Goal: Task Accomplishment & Management: Complete application form

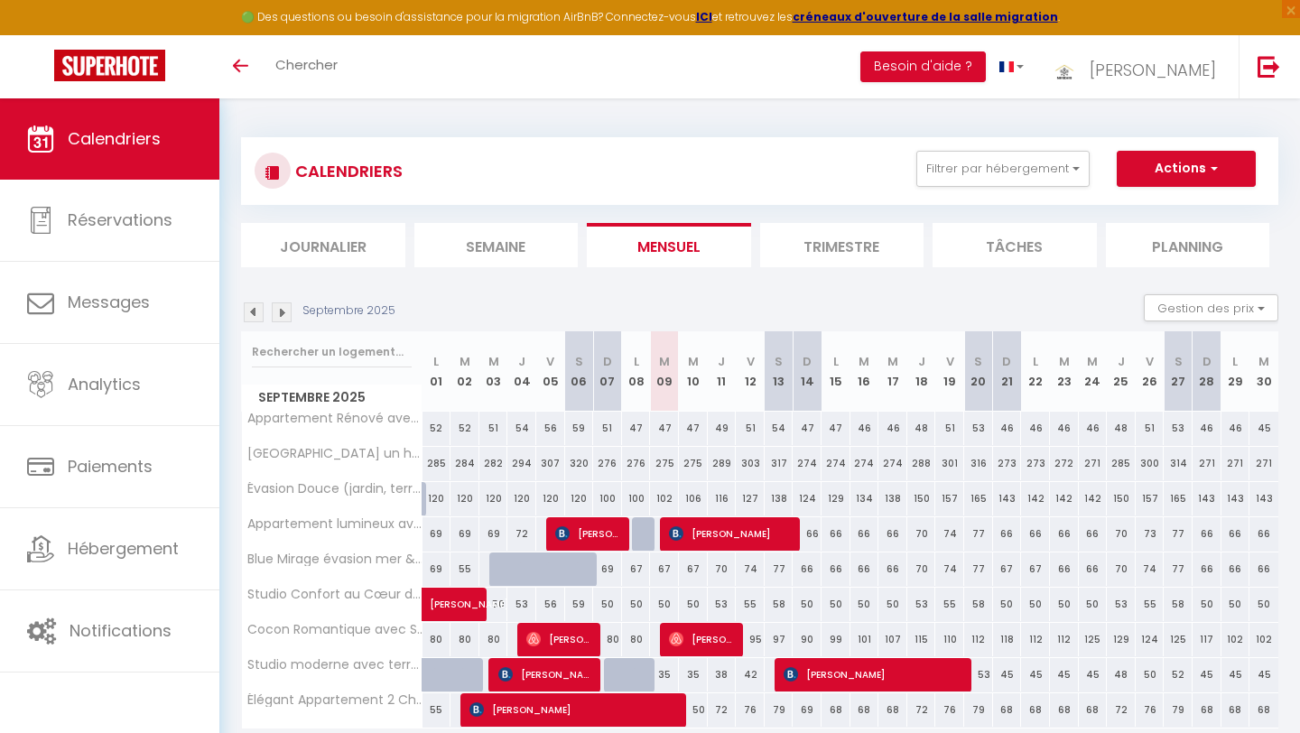
click at [147, 144] on span "Calendriers" at bounding box center [114, 138] width 93 height 23
click at [257, 311] on img at bounding box center [254, 312] width 20 height 20
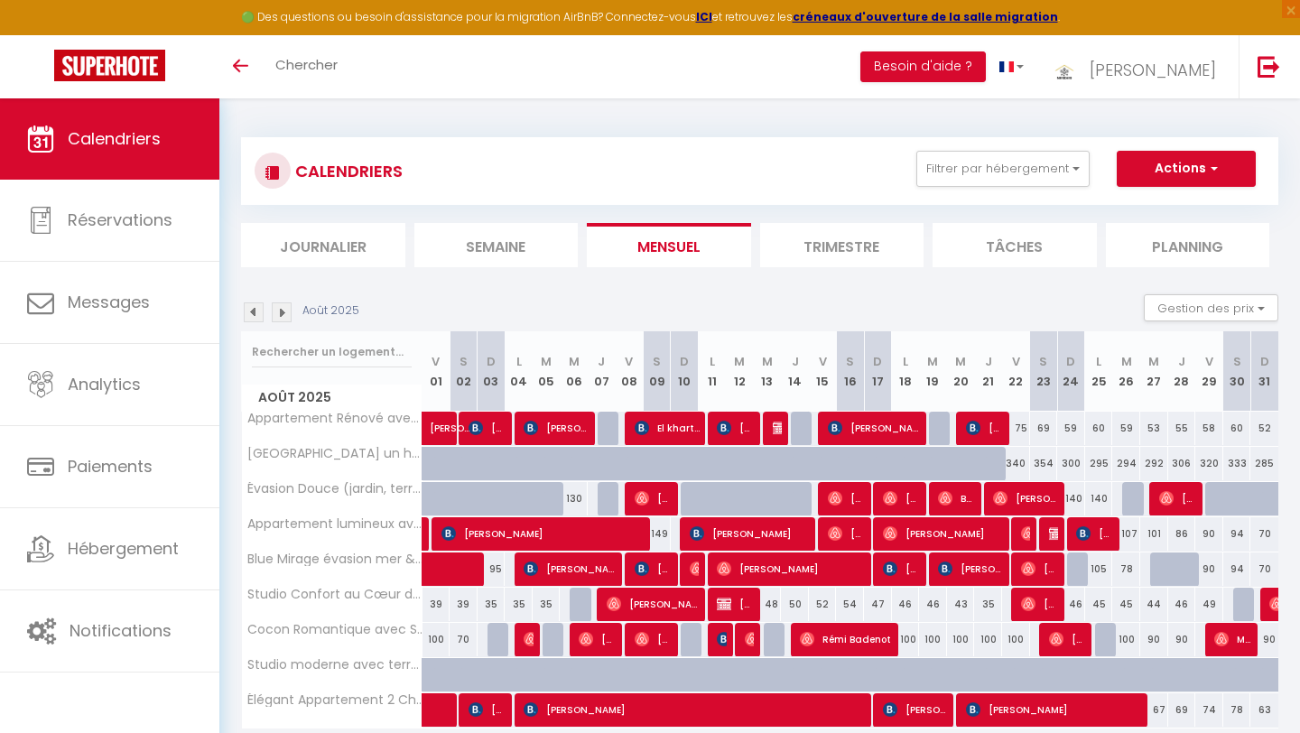
click at [257, 311] on img at bounding box center [254, 312] width 20 height 20
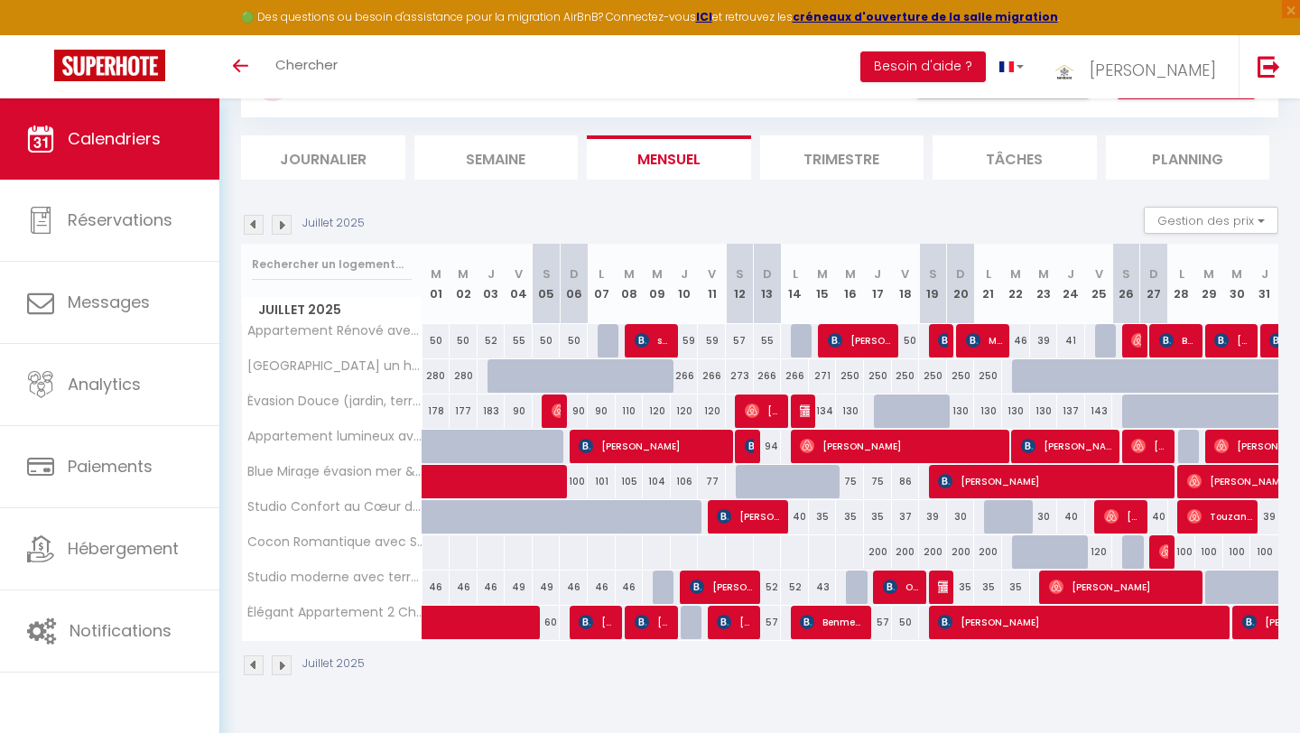
scroll to position [98, 0]
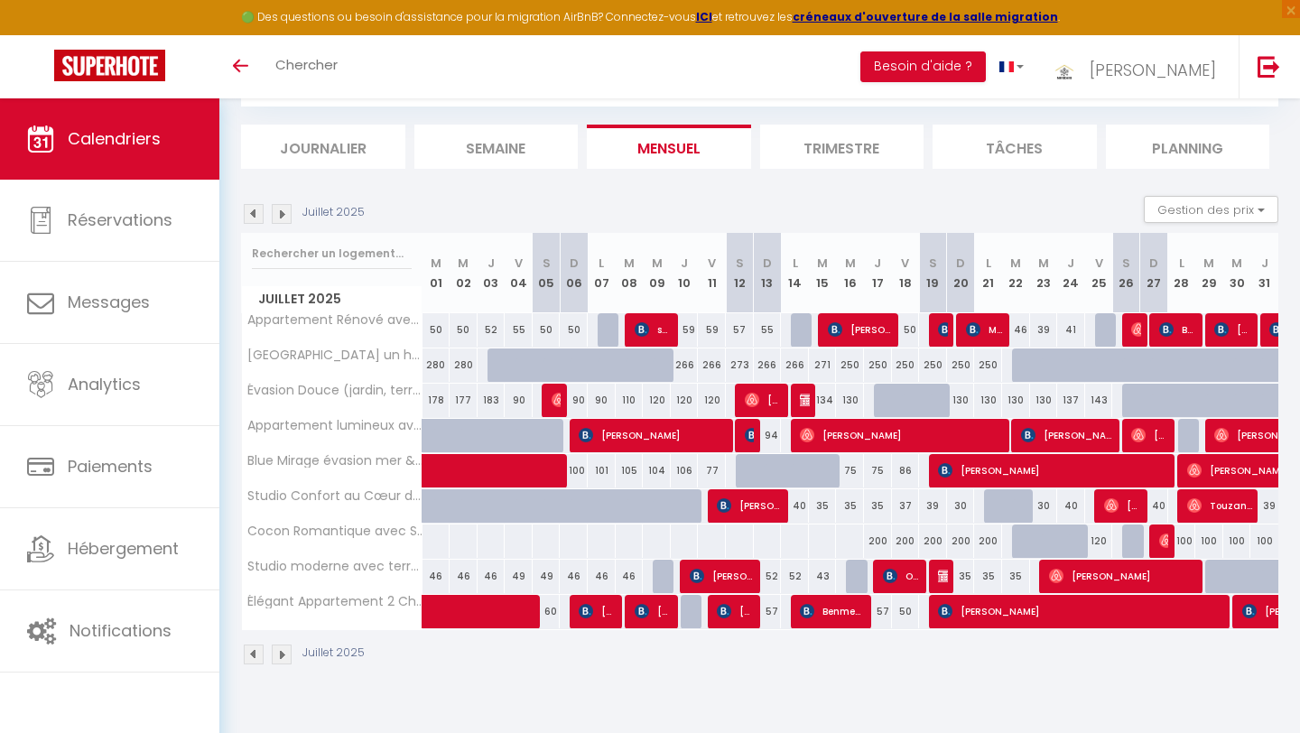
click at [282, 215] on img at bounding box center [282, 214] width 20 height 20
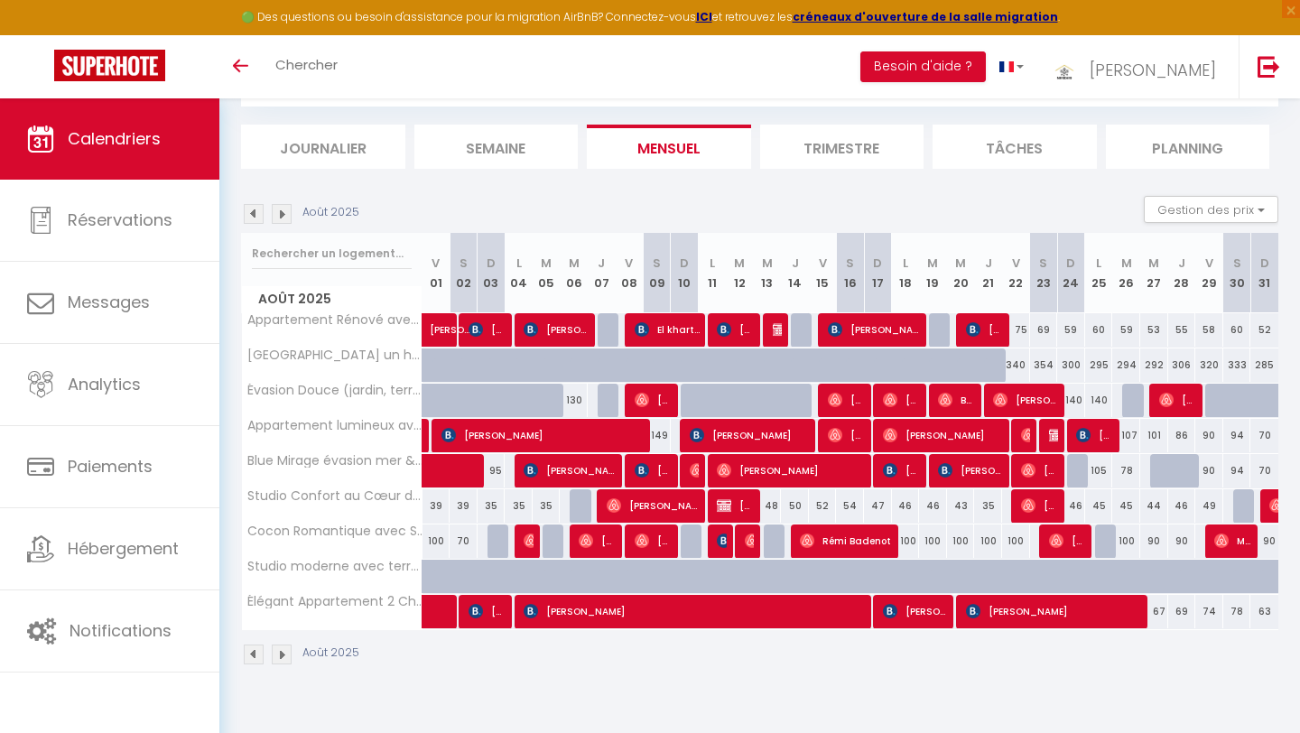
click at [282, 215] on img at bounding box center [282, 214] width 20 height 20
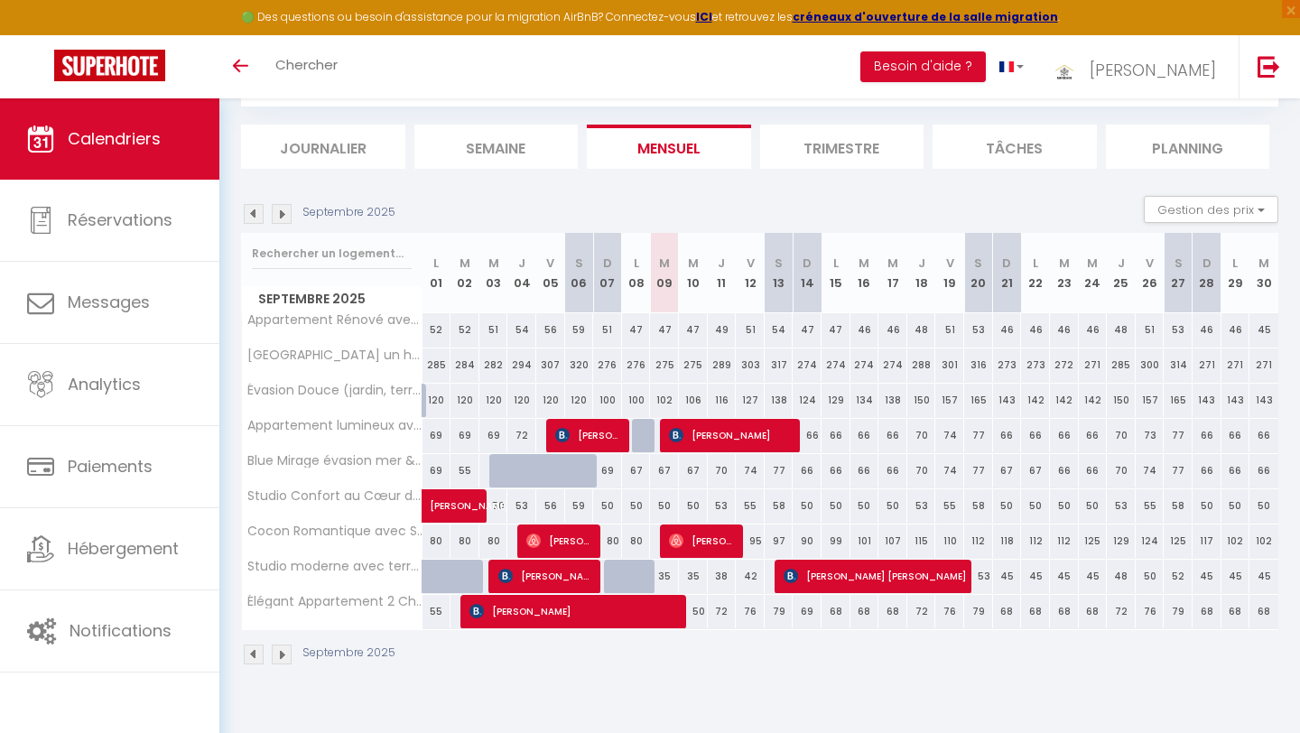
click at [282, 215] on img at bounding box center [282, 214] width 20 height 20
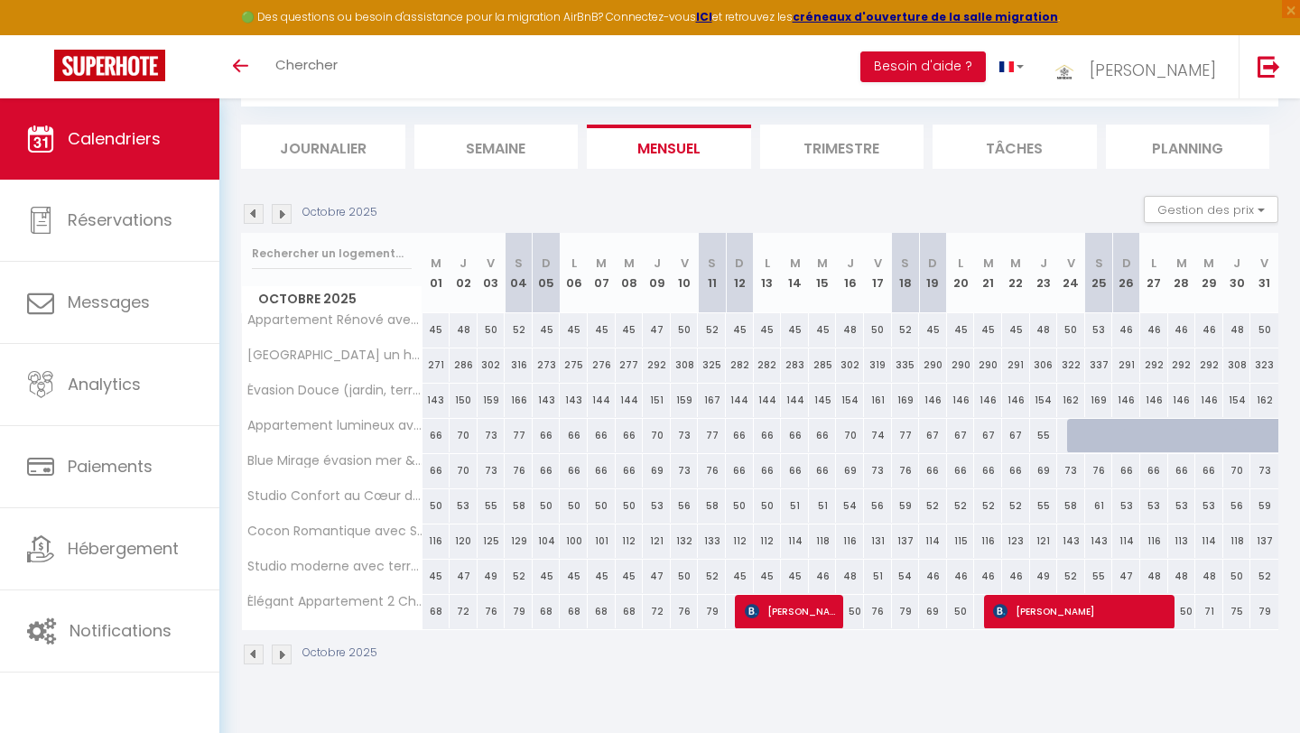
click at [257, 212] on img at bounding box center [254, 214] width 20 height 20
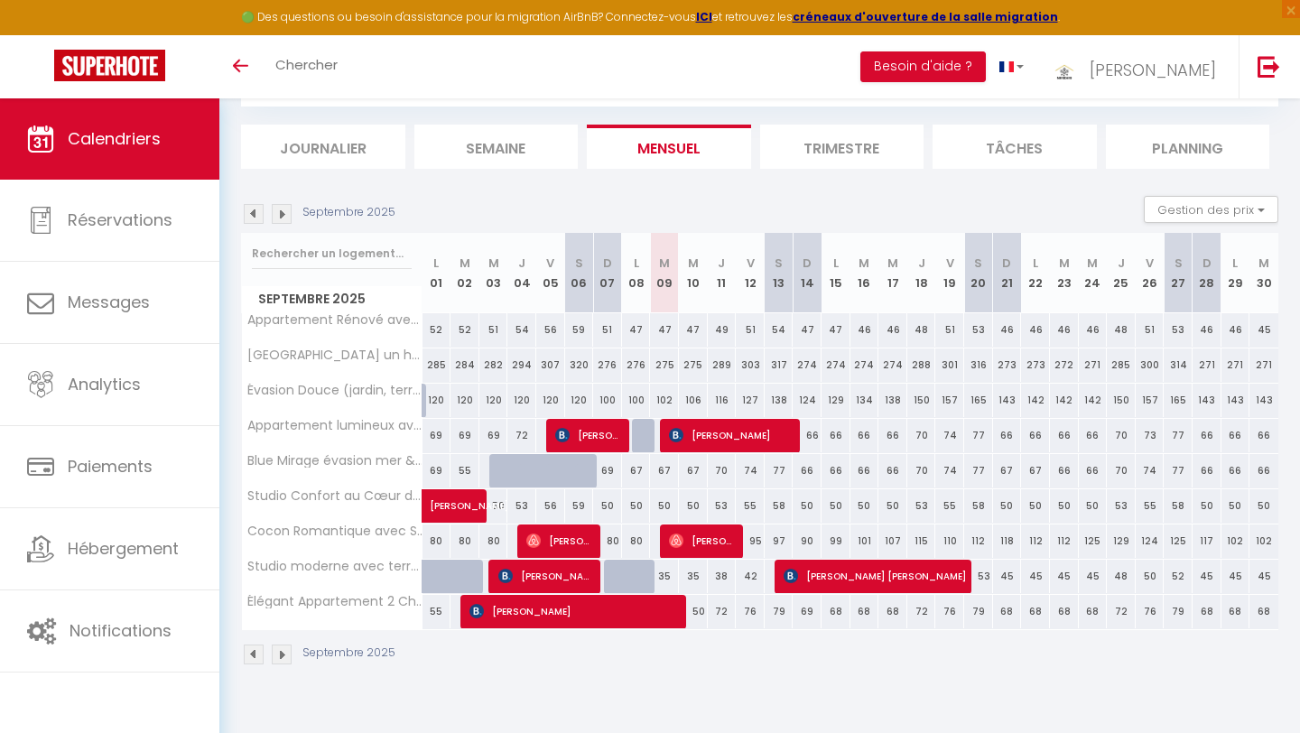
click at [257, 212] on img at bounding box center [254, 214] width 20 height 20
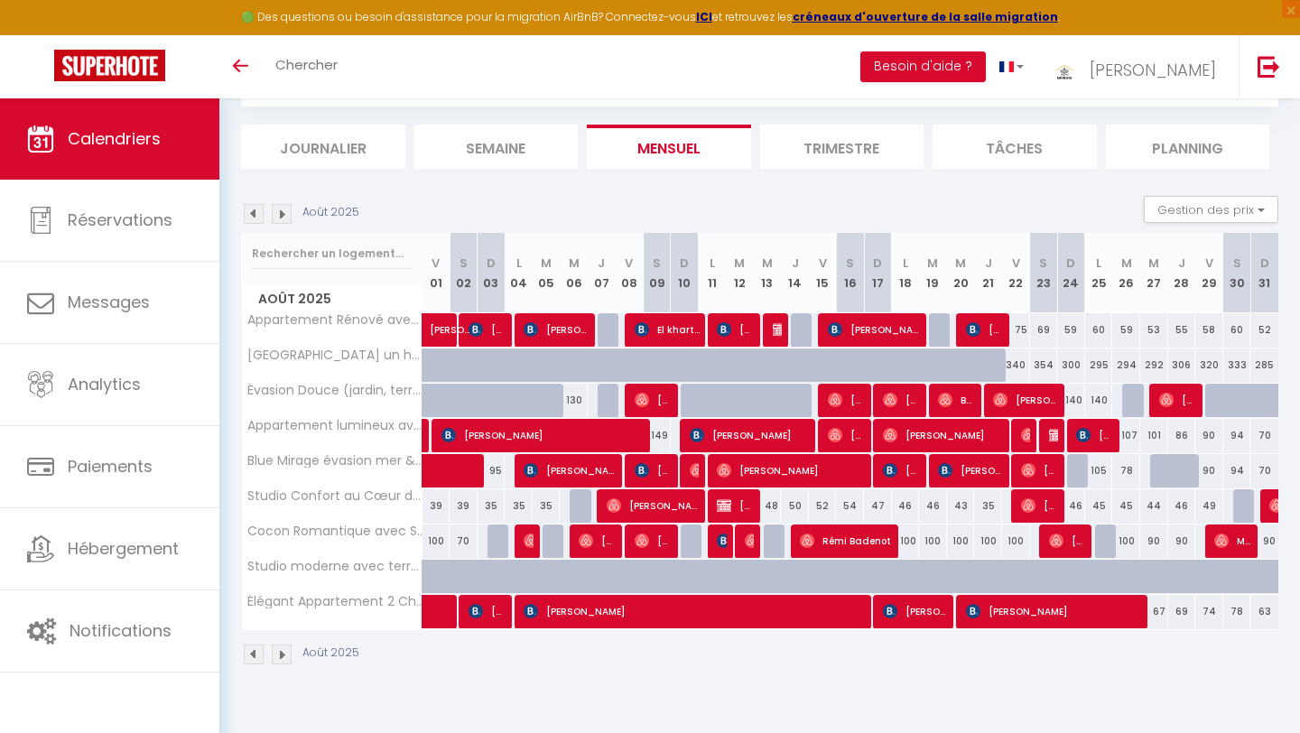
scroll to position [96, 0]
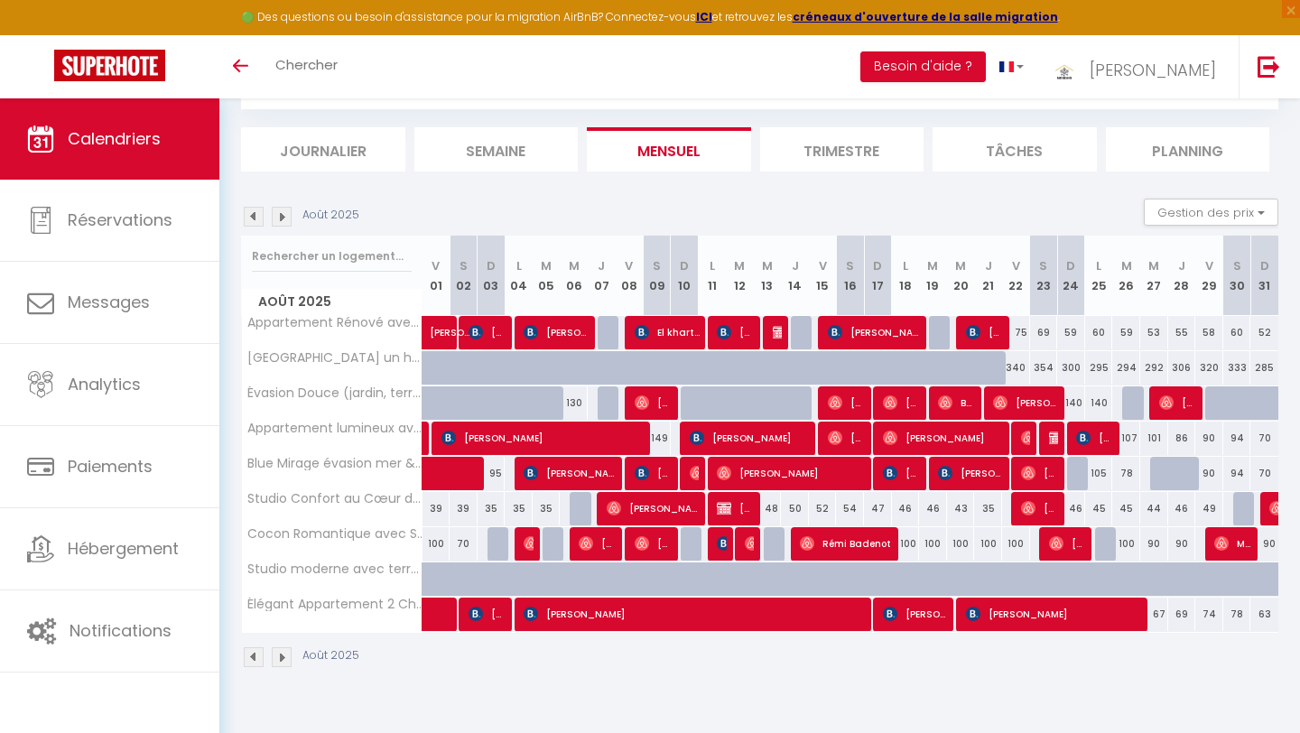
click at [279, 221] on img at bounding box center [282, 217] width 20 height 20
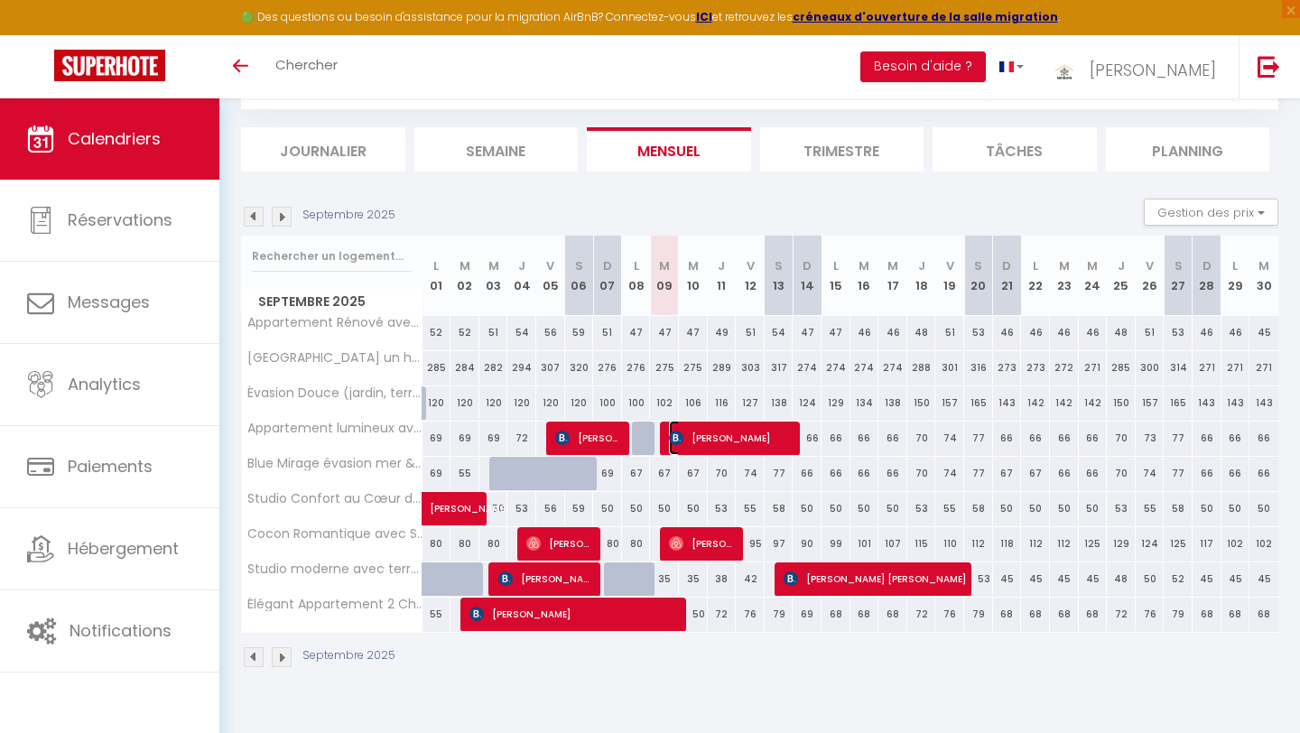
click at [713, 432] on span "[PERSON_NAME]" at bounding box center [731, 438] width 125 height 34
select select "OK"
select select "KO"
select select "0"
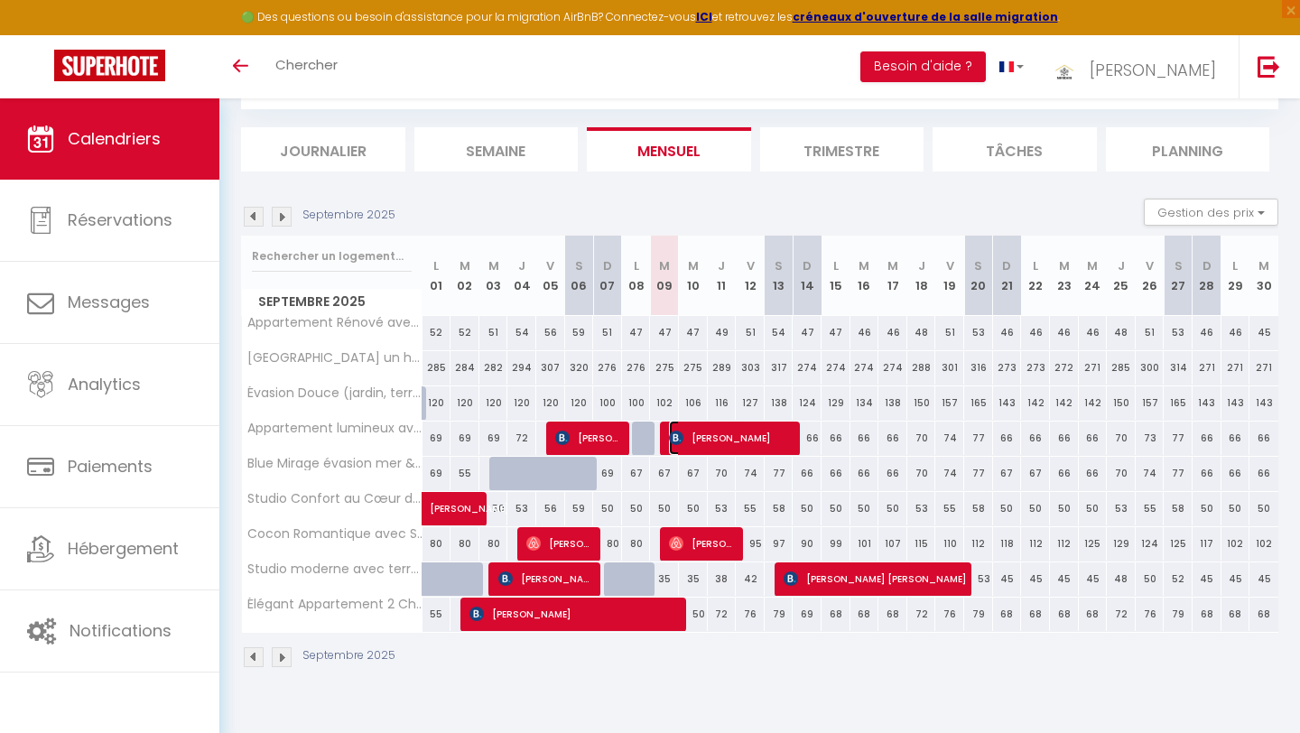
select select "1"
select select
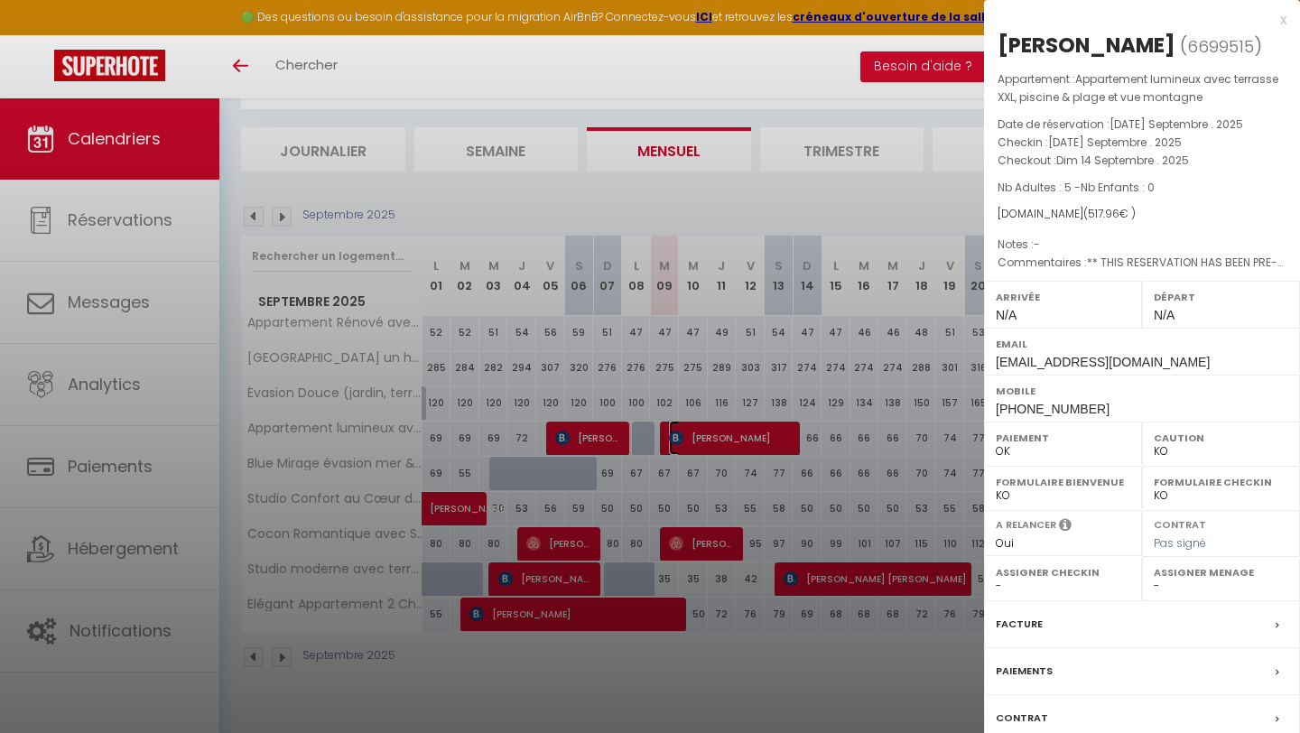
scroll to position [98, 0]
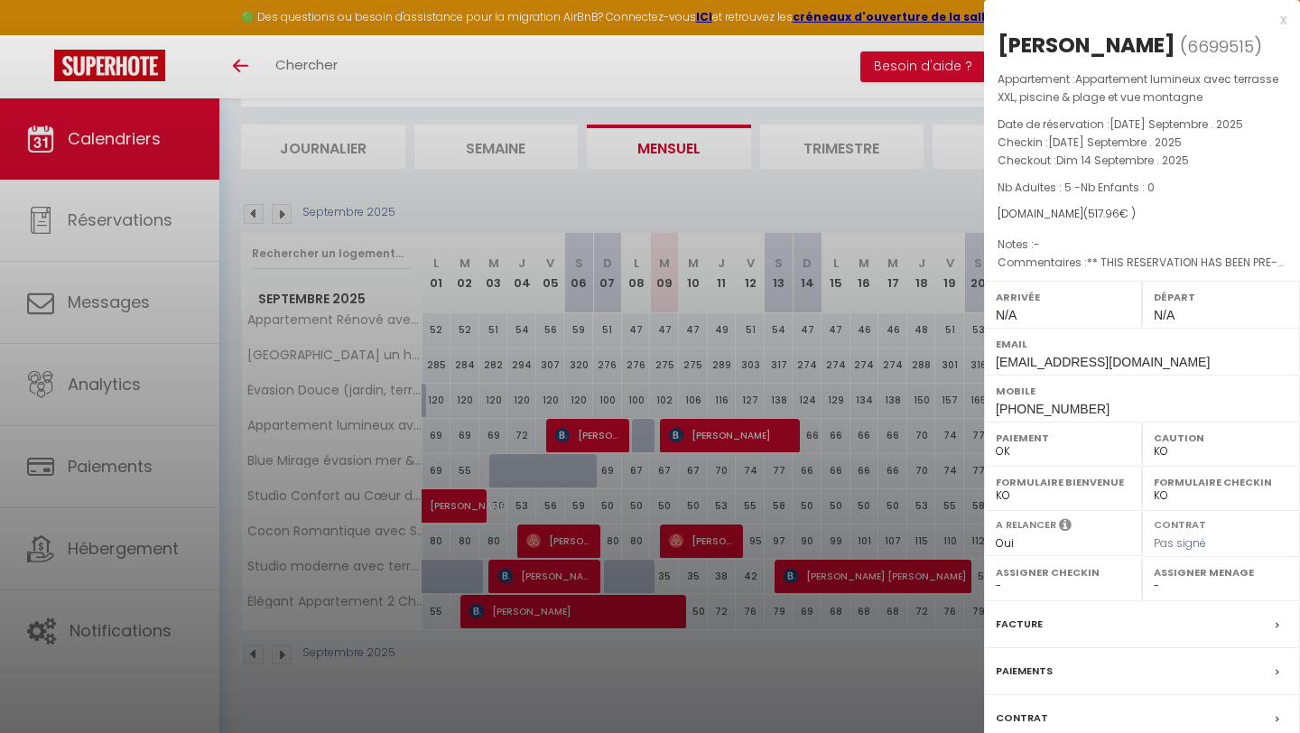
click at [1022, 622] on label "Facture" at bounding box center [1019, 624] width 47 height 19
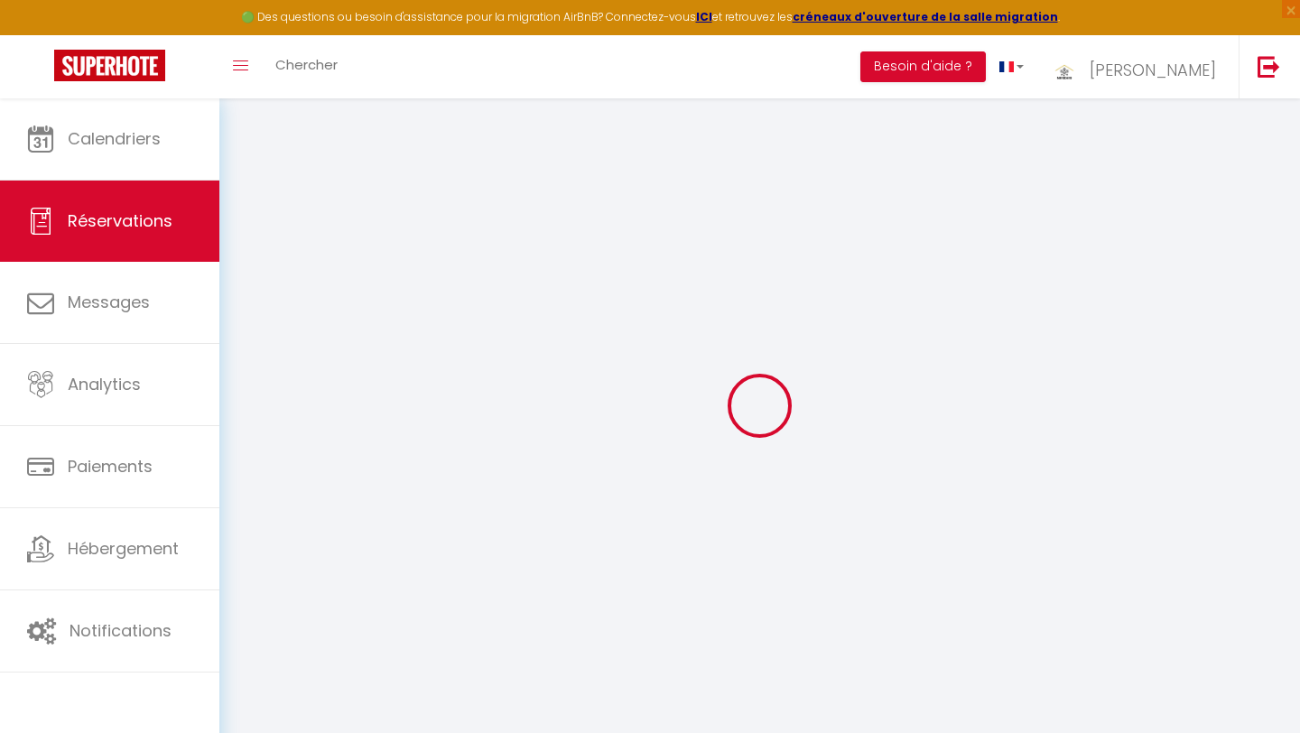
type input "Charifa"
type input "[PERSON_NAME]"
type input "[EMAIL_ADDRESS][DOMAIN_NAME]"
type input "[PHONE_NUMBER]"
type input "."
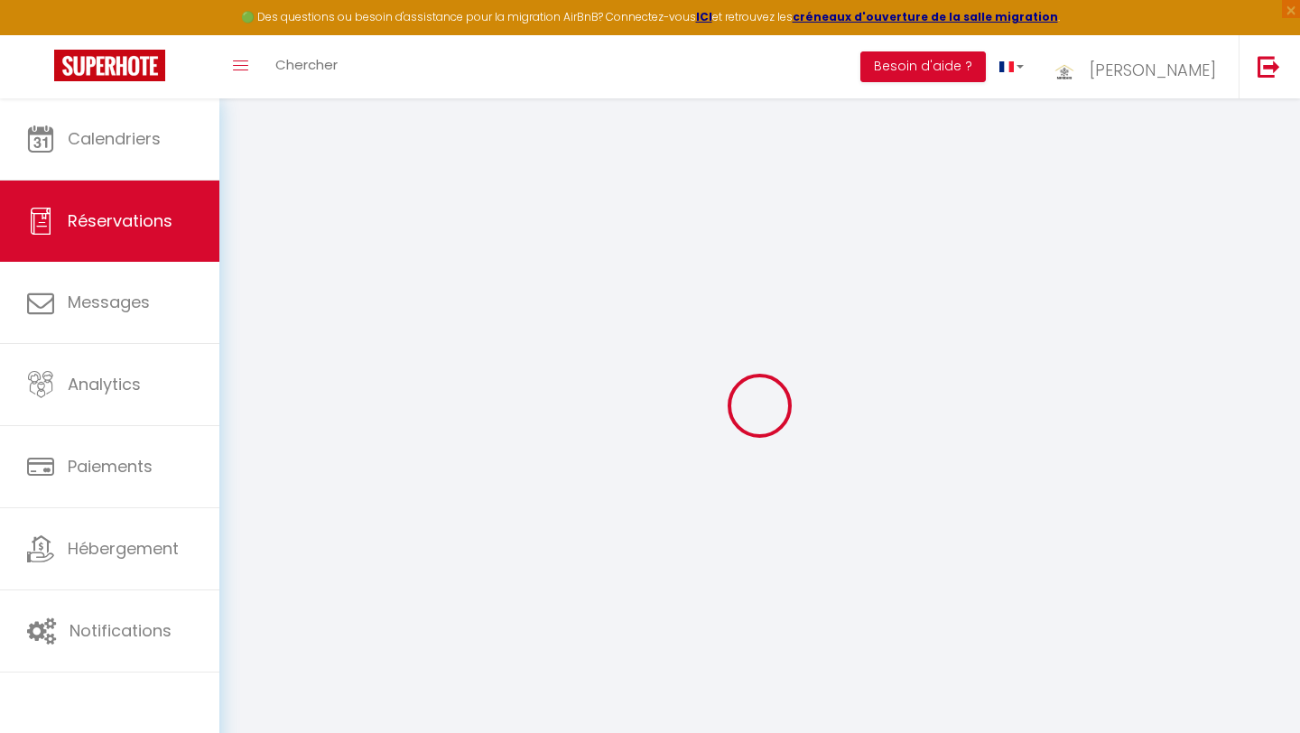
select select "MA"
type input "94.52"
type input "10.36"
select select "71456"
select select "1"
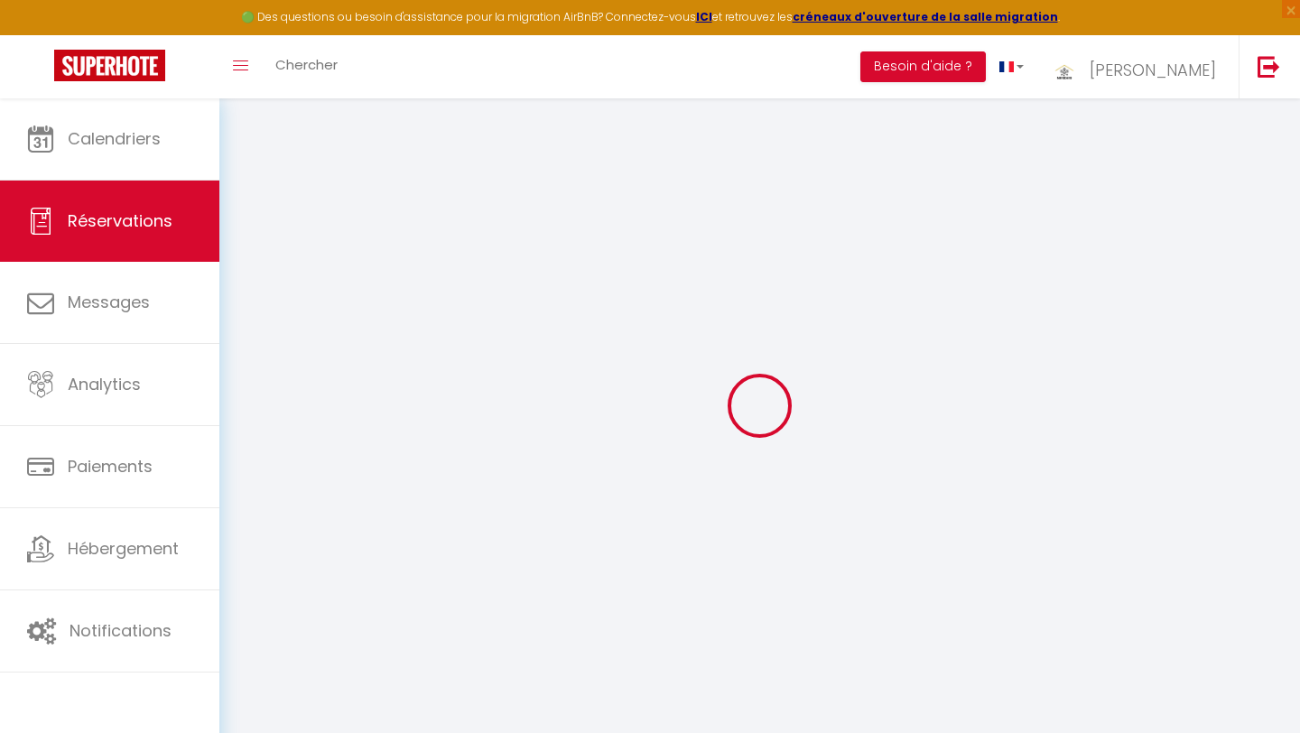
select select
type input "5"
select select "12"
select select
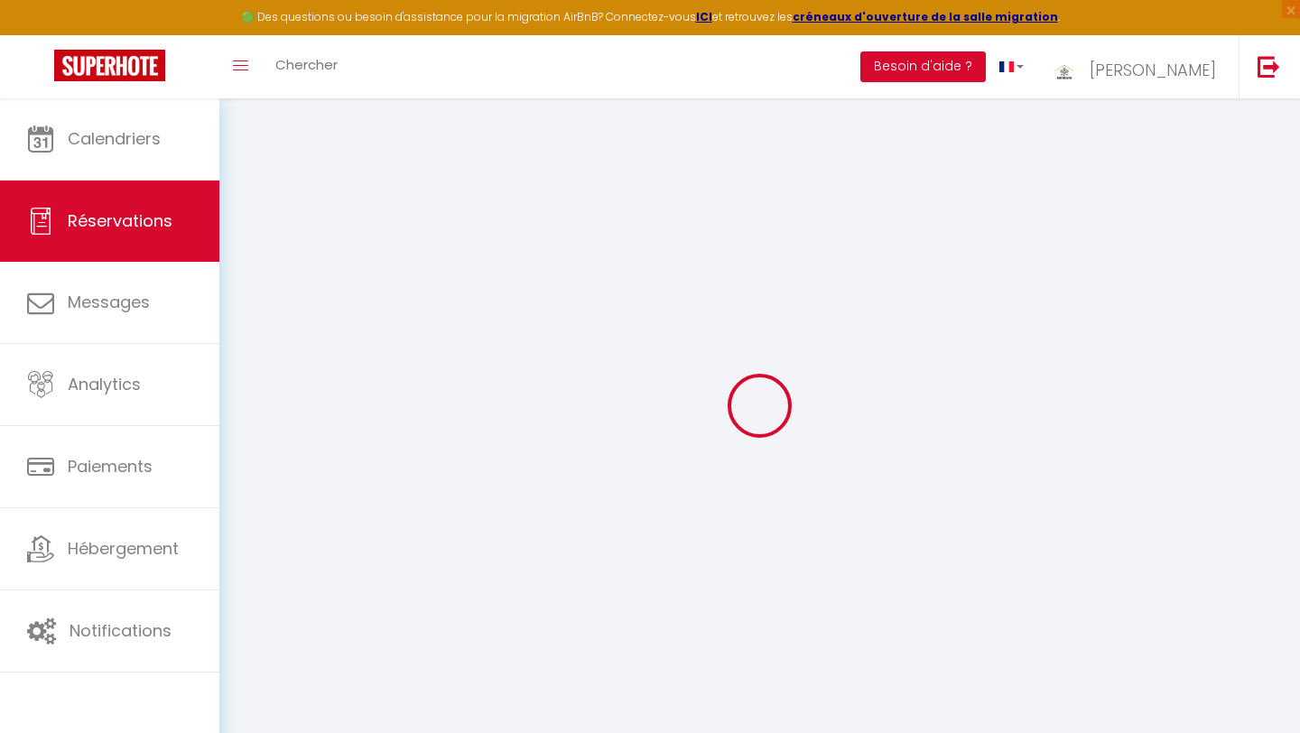
select select "2"
type input "19"
type input "0"
select select
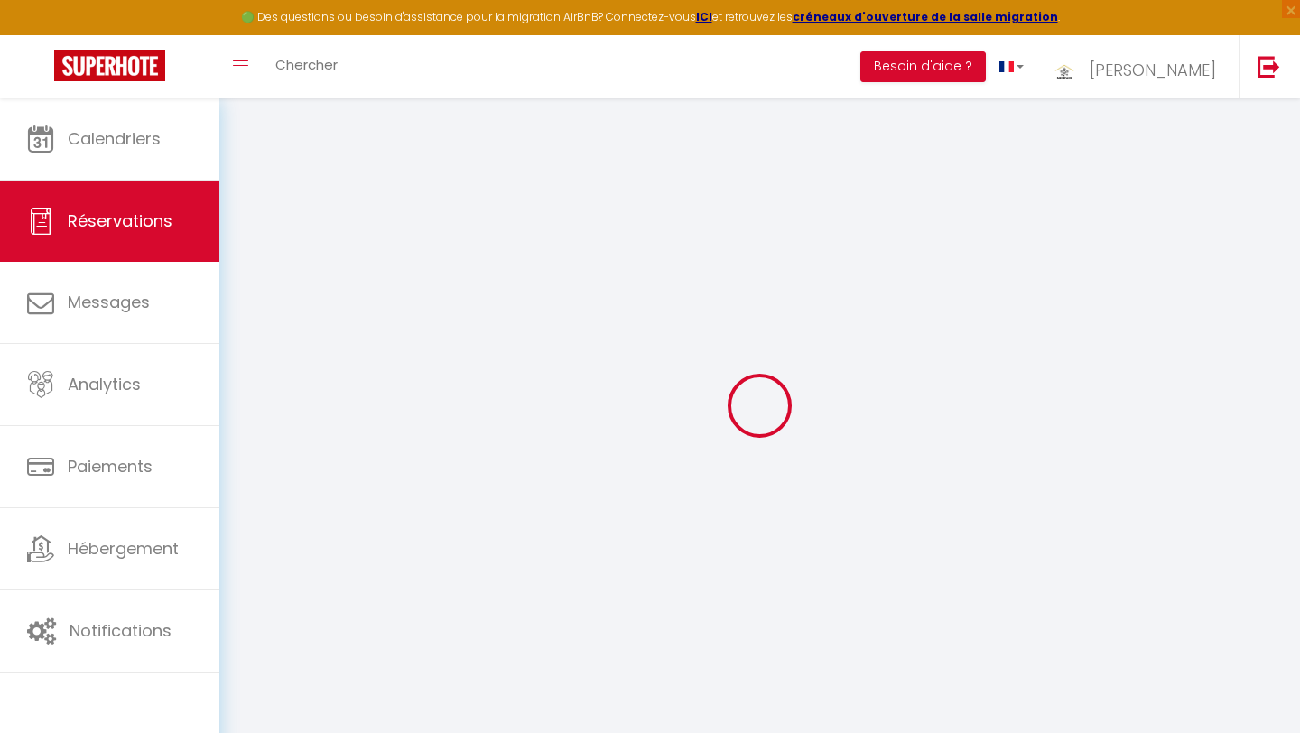
select select
select select "14"
select select
checkbox input "false"
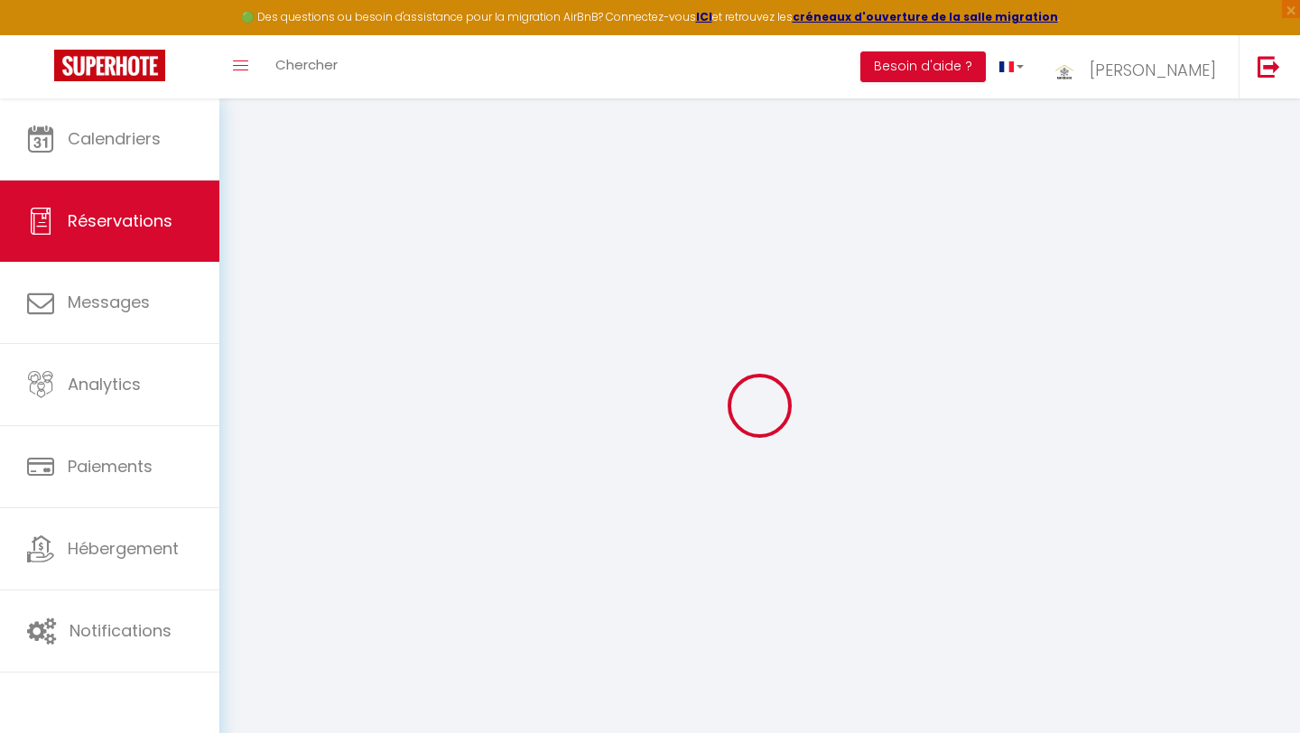
select select
checkbox input "false"
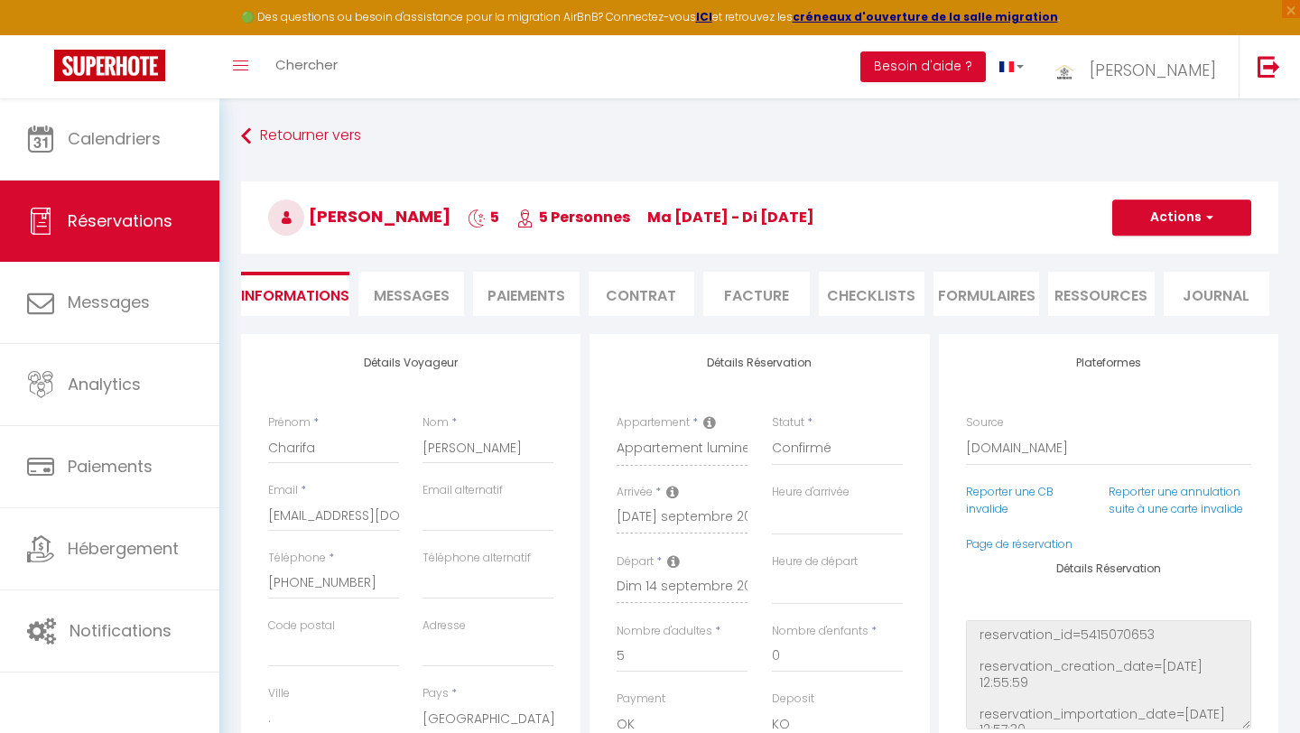
select select
checkbox input "false"
type textarea "** THIS RESERVATION HAS BEEN PRE-PAID ** BOOKING NOTE : Payment charge is EUR 1…"
type input "19"
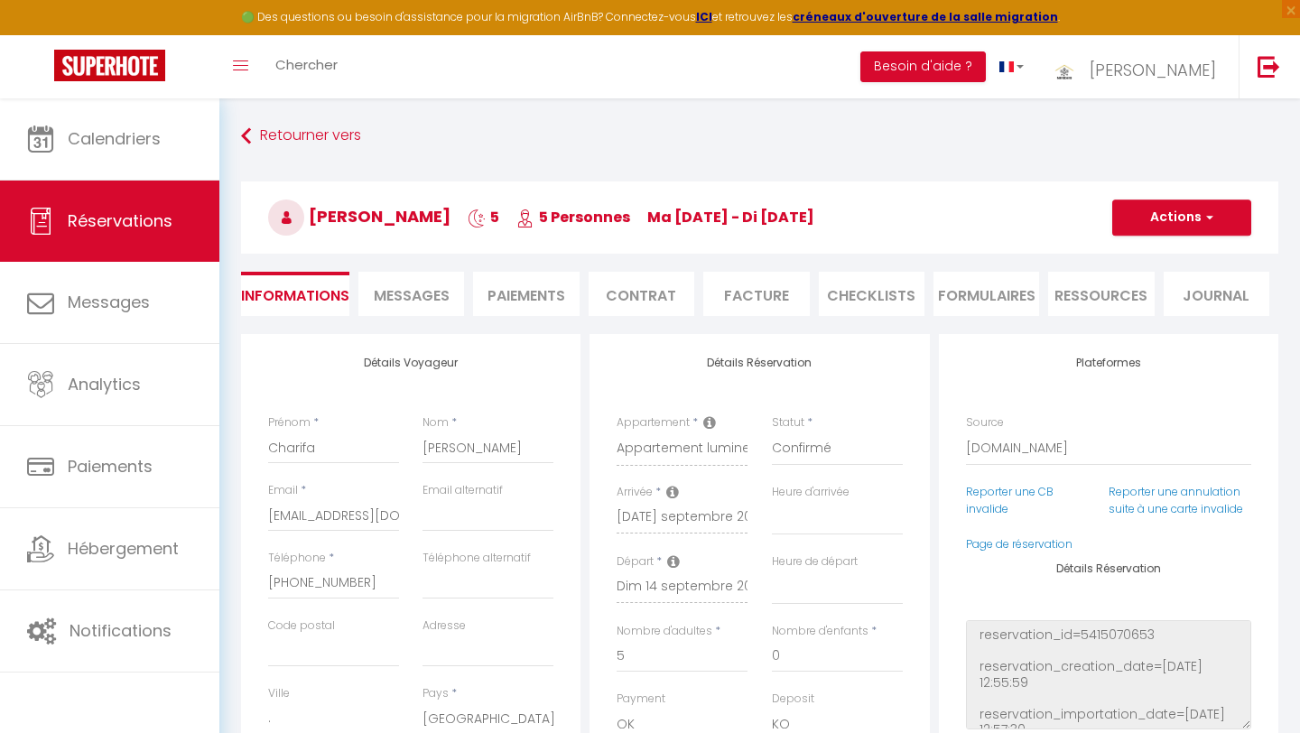
type input "45.36"
select select
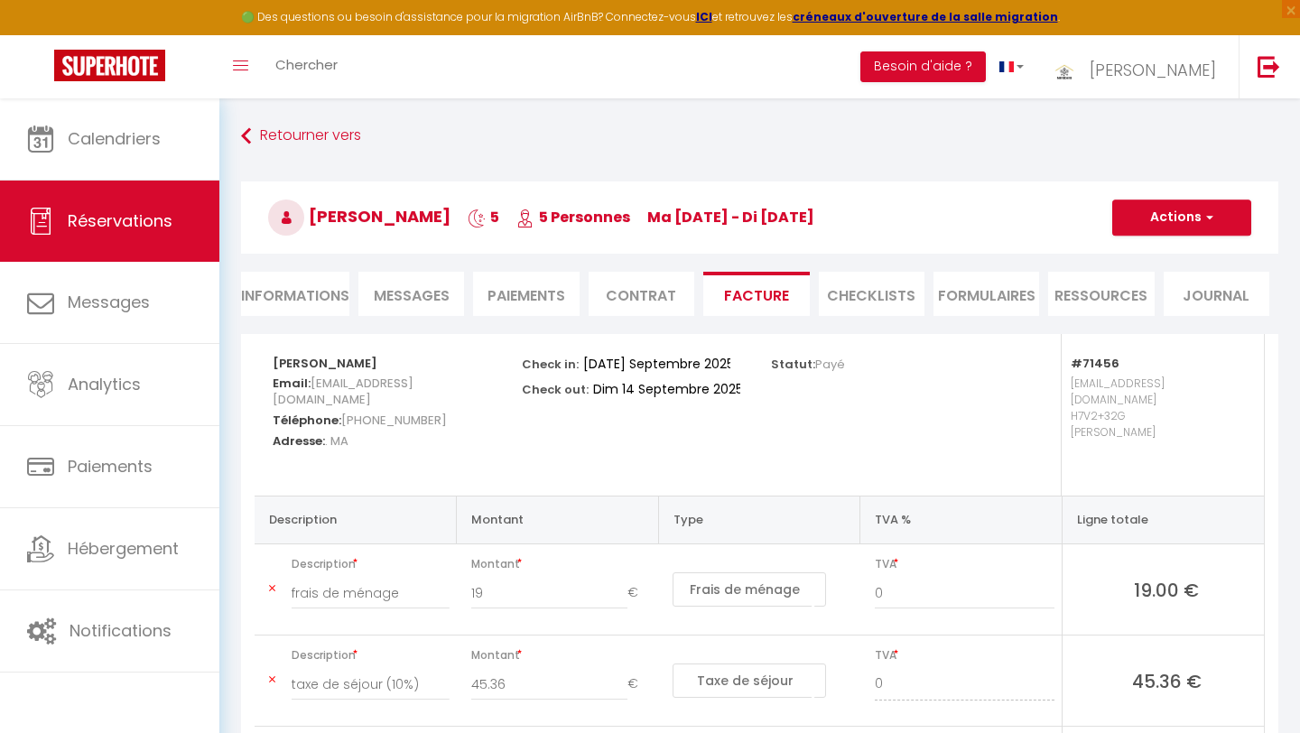
select select
click at [308, 293] on li "Informations" at bounding box center [295, 294] width 108 height 44
select select
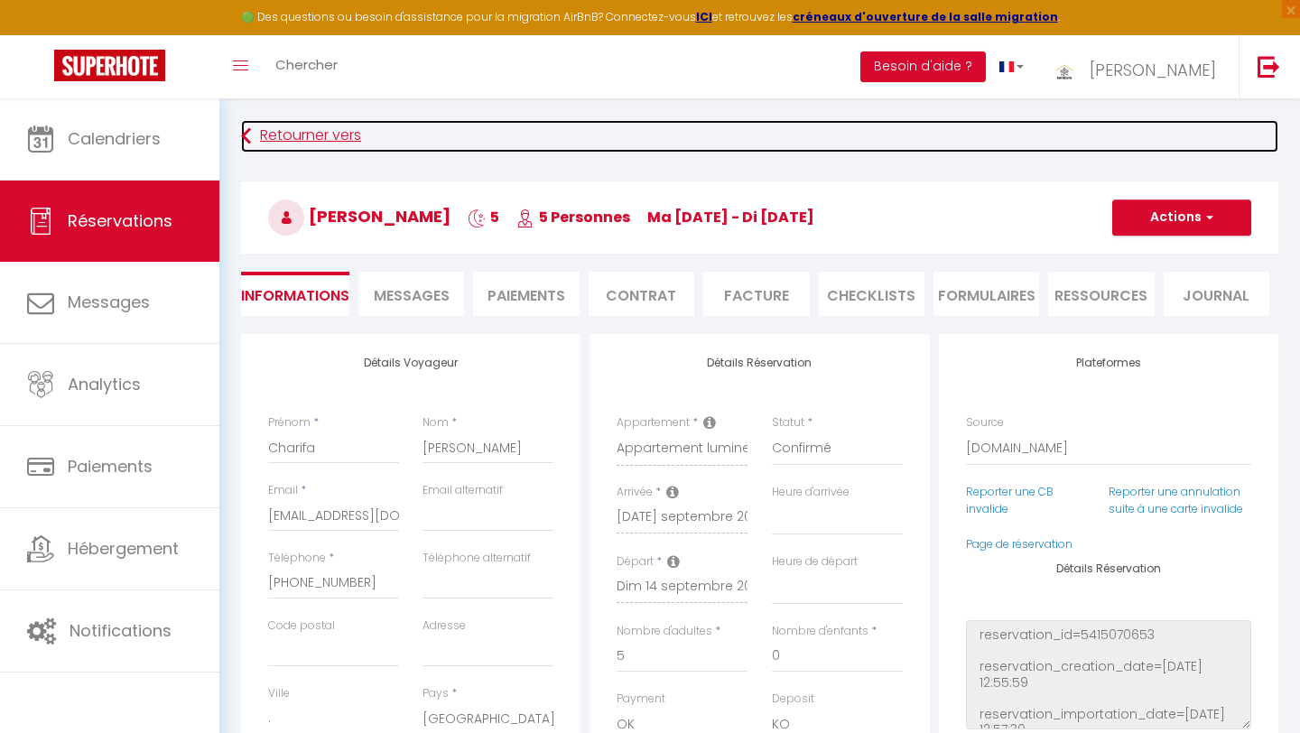
click at [276, 137] on link "Retourner vers" at bounding box center [759, 136] width 1037 height 33
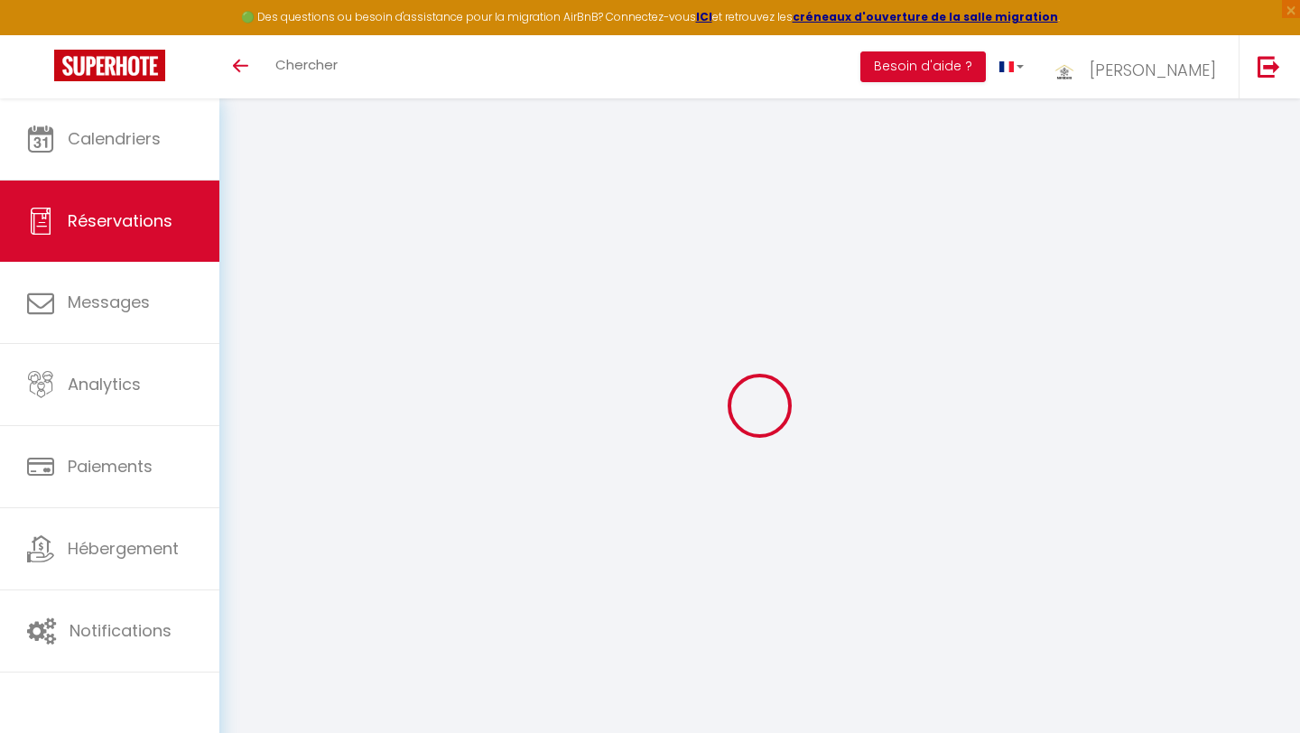
select select
checkbox input "false"
type textarea "** THIS RESERVATION HAS BEEN PRE-PAID ** BOOKING NOTE : Payment charge is EUR 1…"
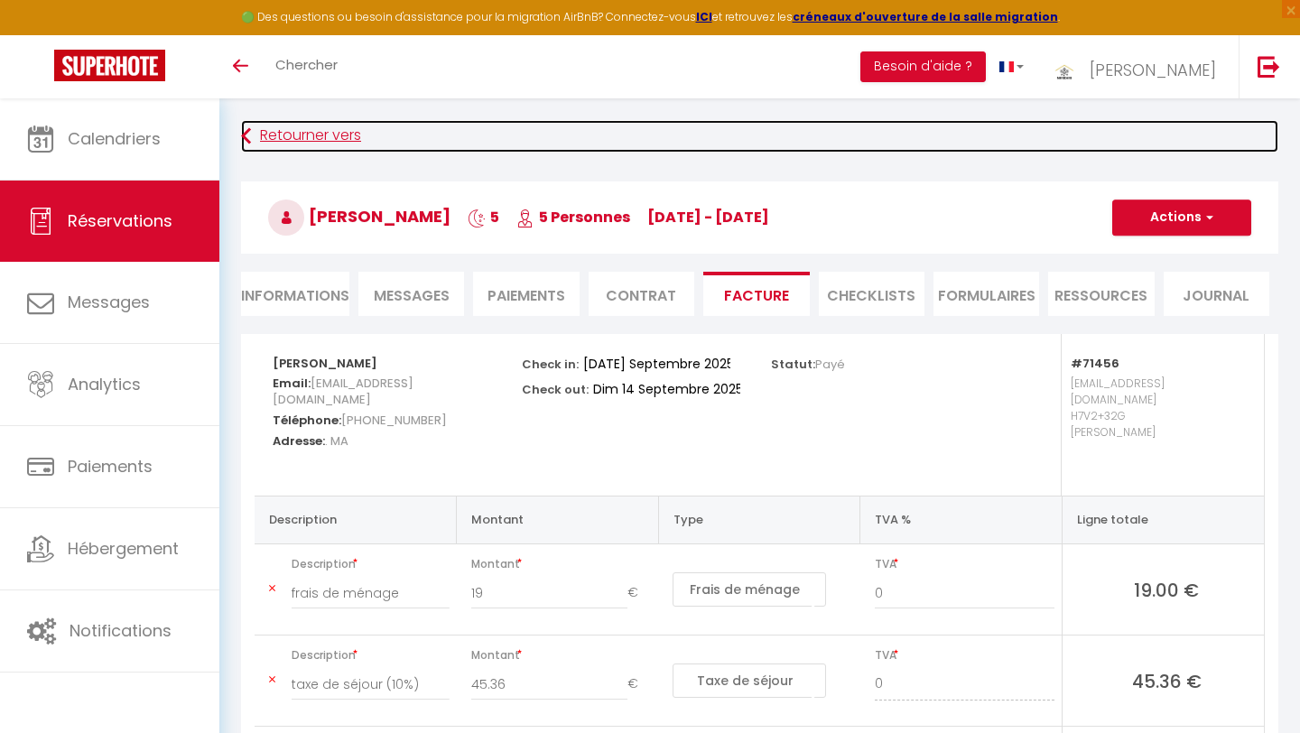
click at [321, 132] on link "Retourner vers" at bounding box center [759, 136] width 1037 height 33
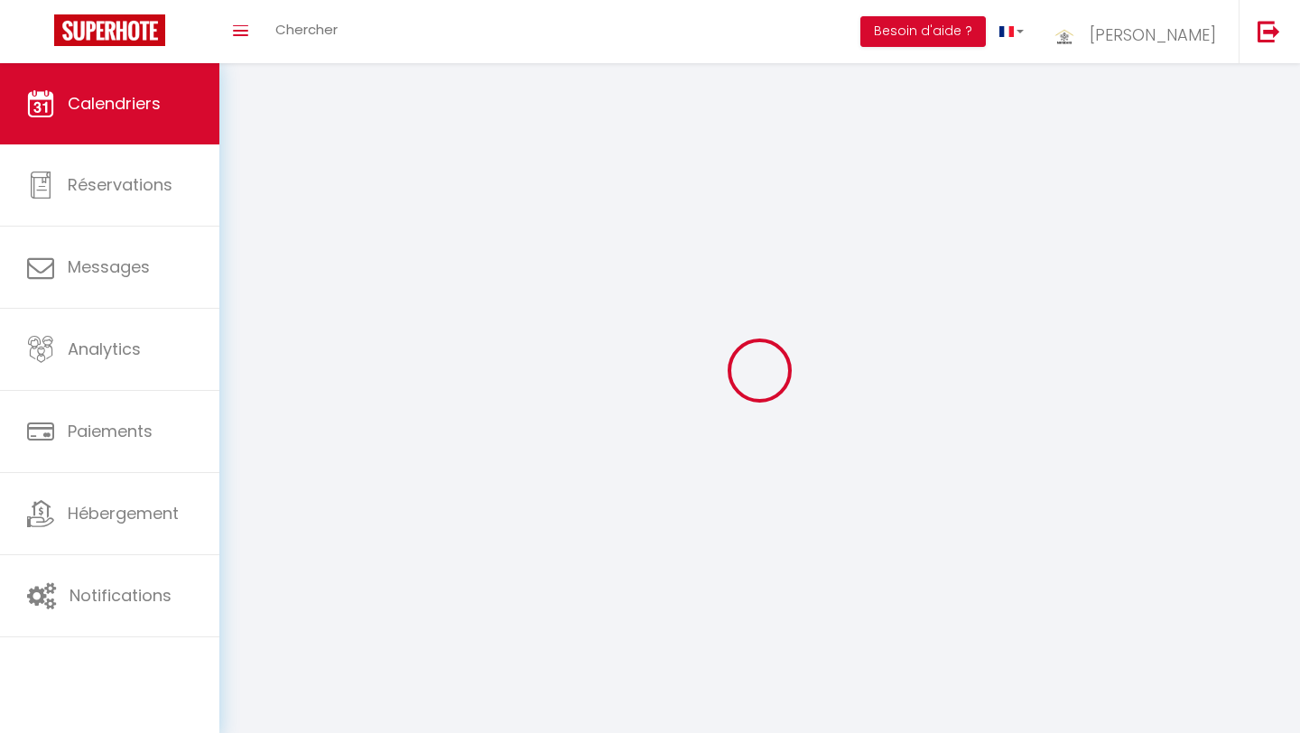
scroll to position [98, 0]
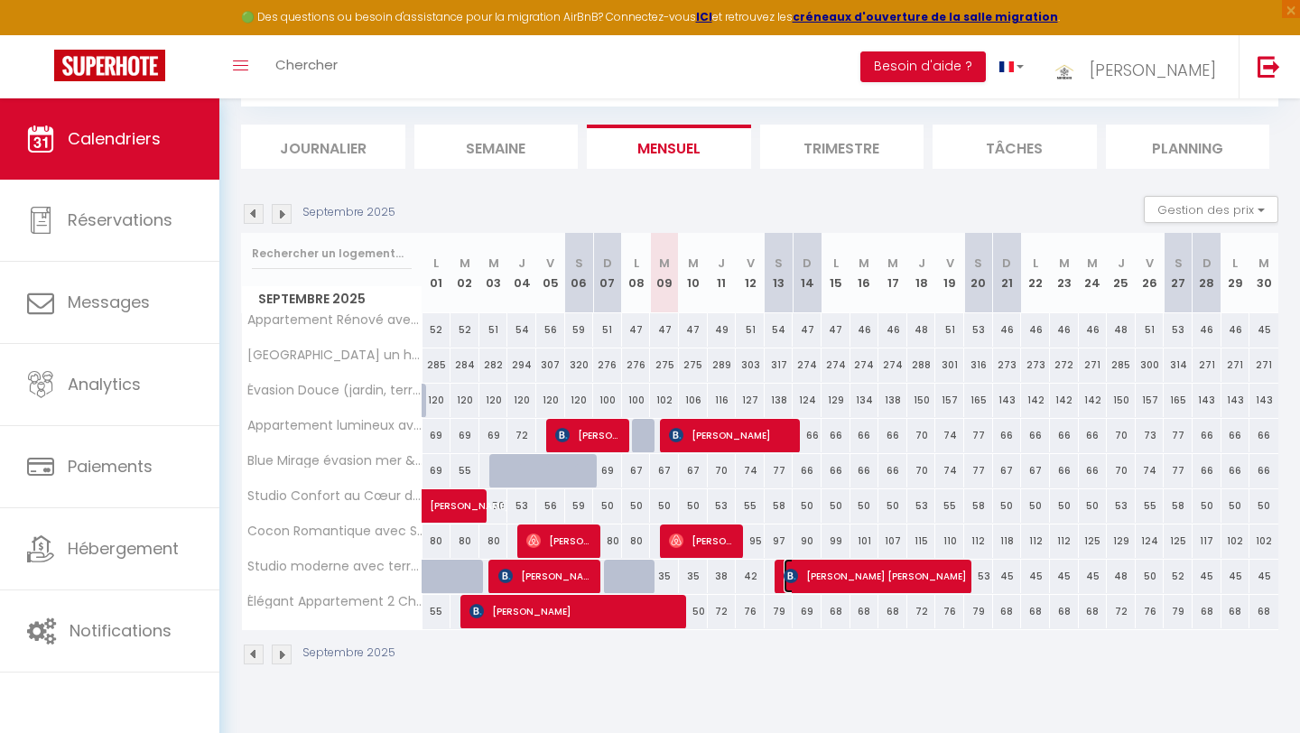
click at [822, 576] on span "[PERSON_NAME] [PERSON_NAME]" at bounding box center [875, 576] width 183 height 34
select select "OK"
select select "KO"
select select "0"
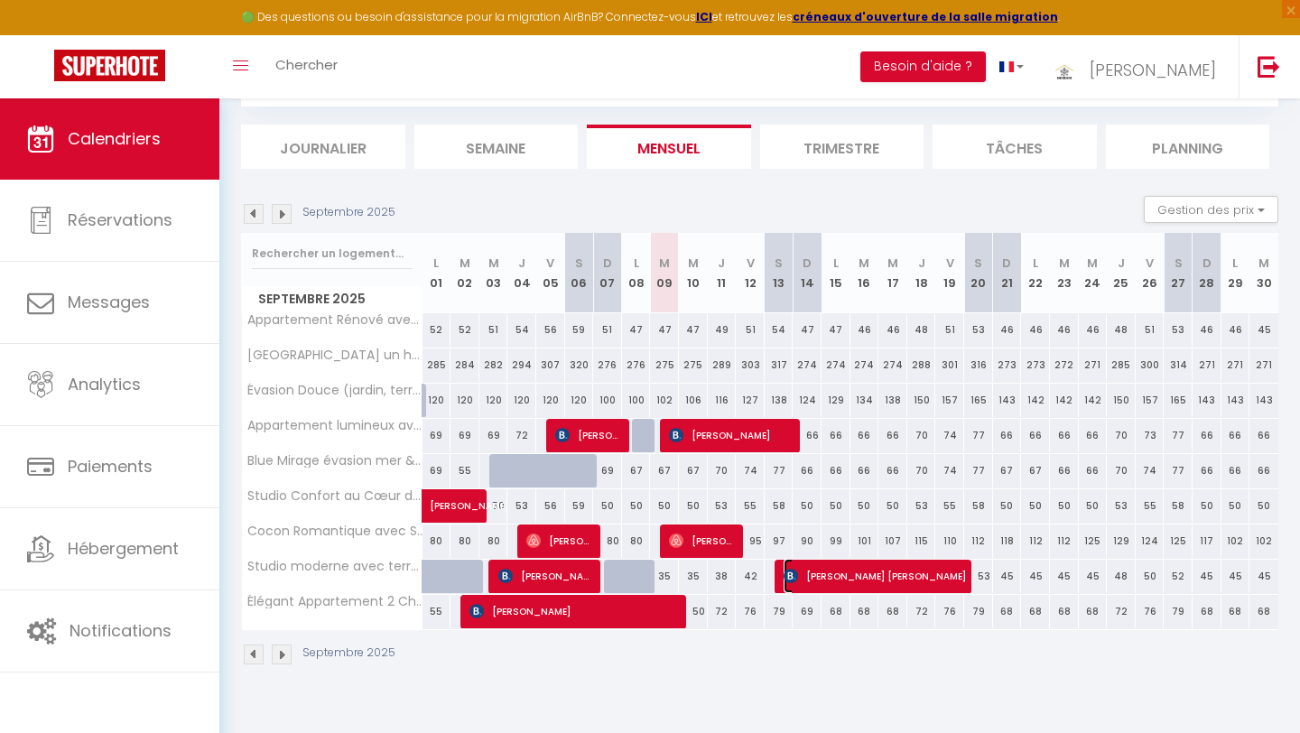
select select "1"
select select
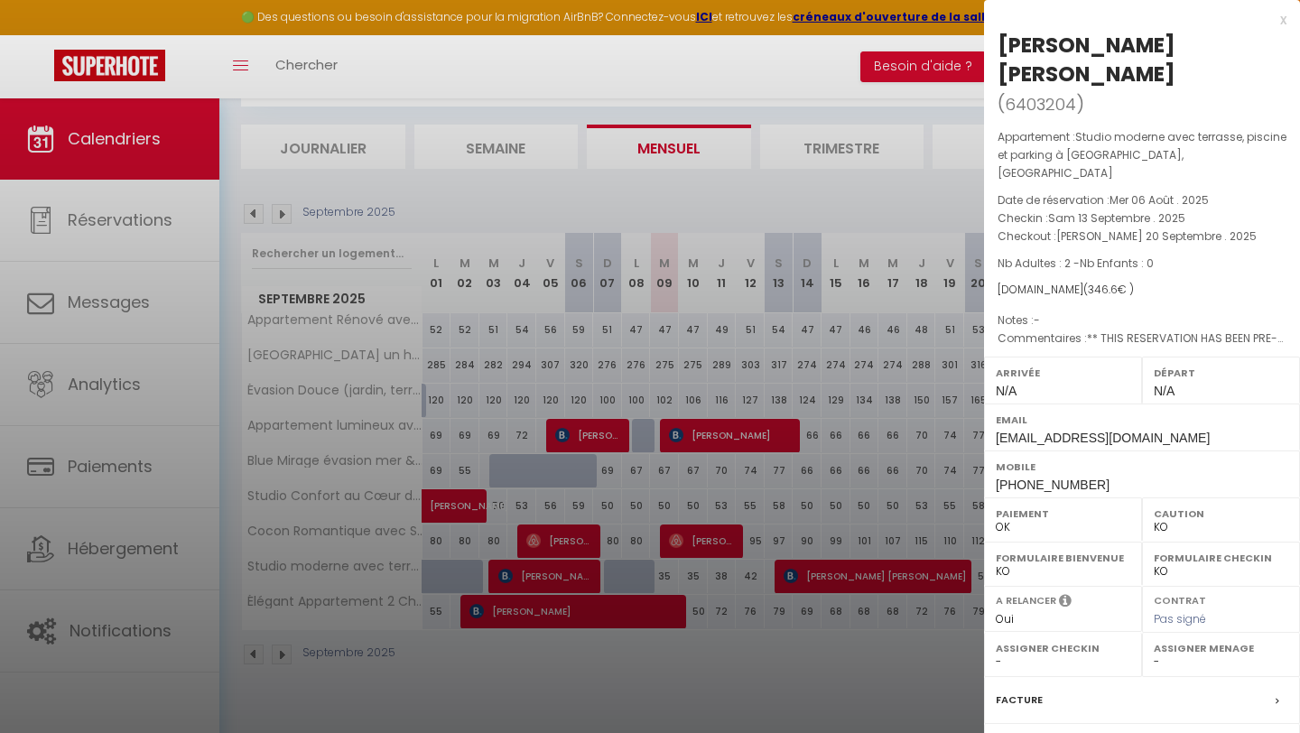
click at [1027, 691] on label "Facture" at bounding box center [1019, 700] width 47 height 19
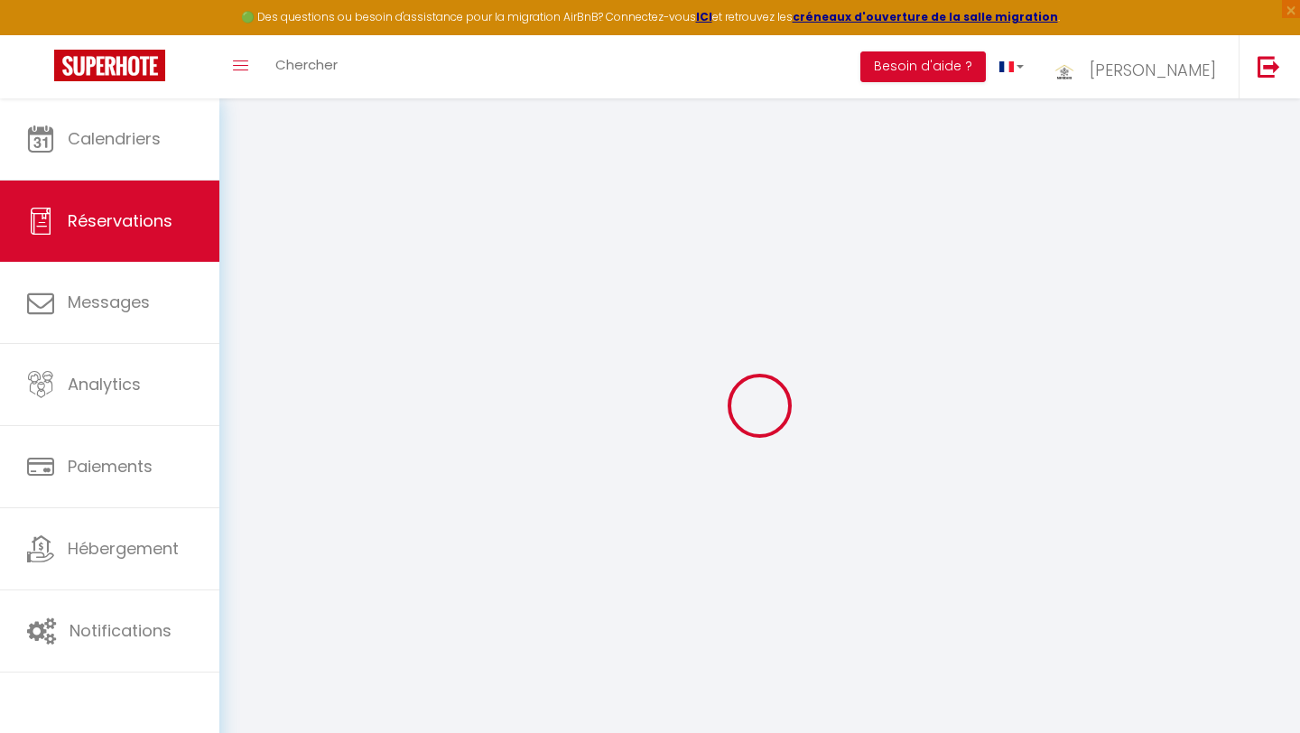
scroll to position [98, 0]
select select
checkbox input "false"
select select
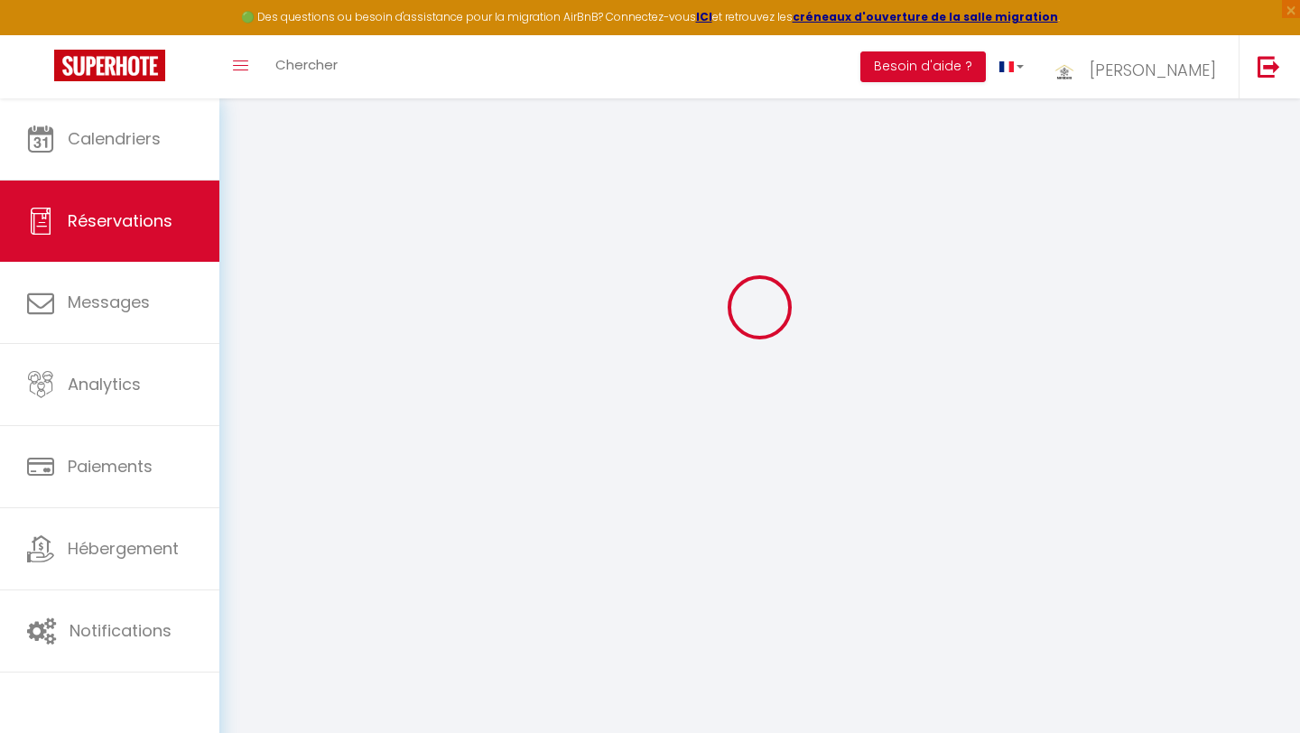
select select
checkbox input "false"
type textarea "** THIS RESERVATION HAS BEEN PRE-PAID ** BOOKING NOTE : Payment charge is EUR 6…"
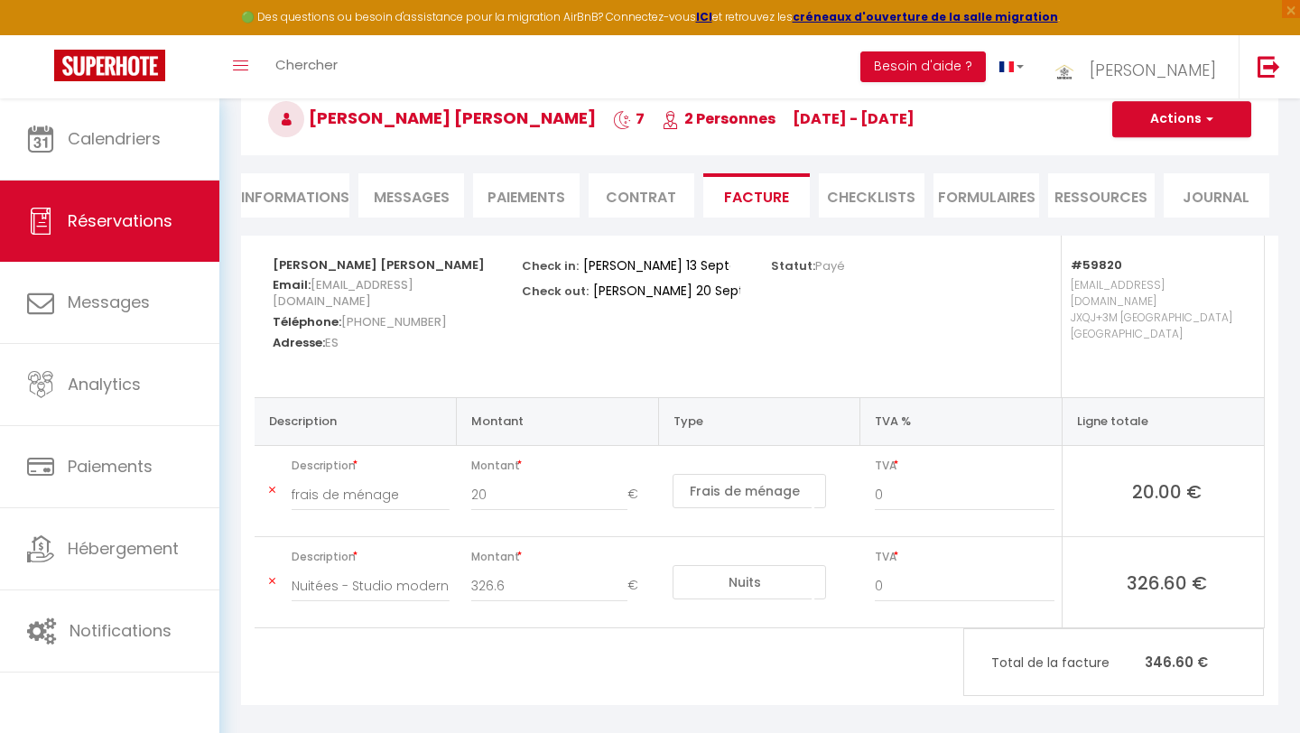
click at [311, 196] on li "Informations" at bounding box center [295, 195] width 108 height 44
select select
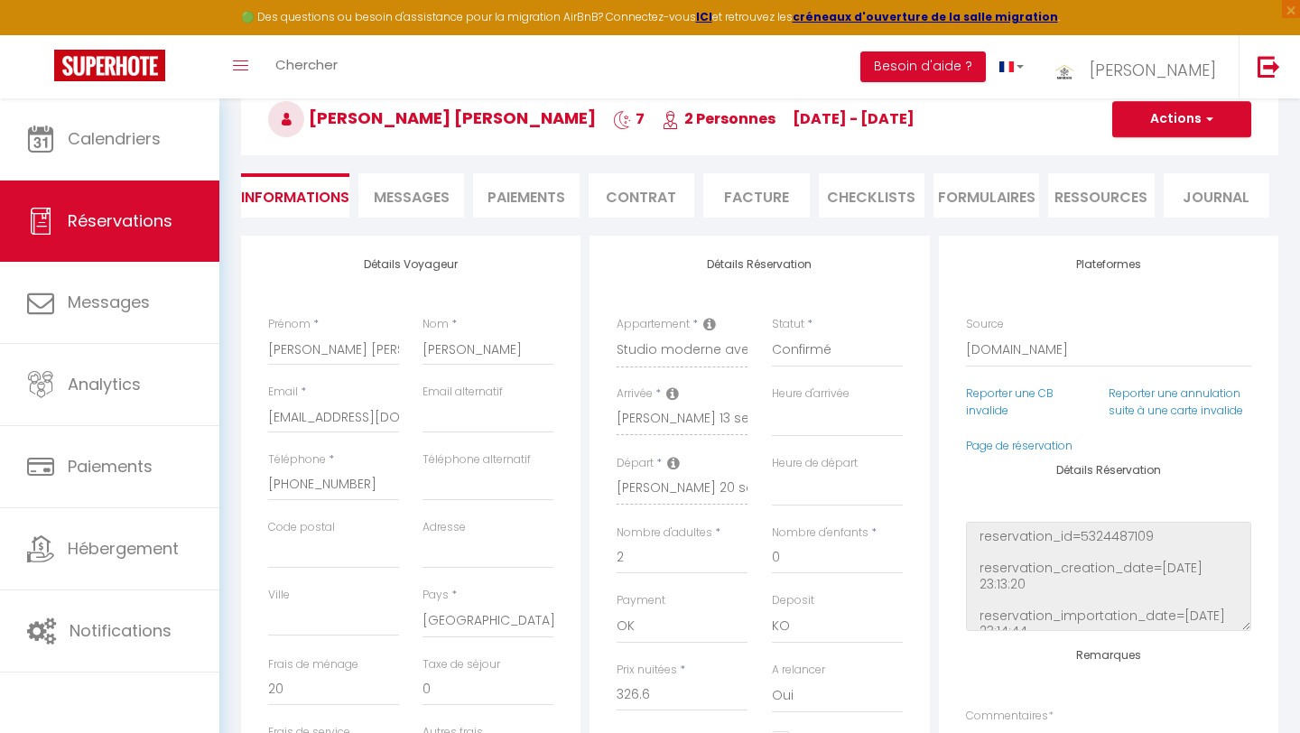
click at [427, 196] on span "Messages" at bounding box center [412, 197] width 76 height 21
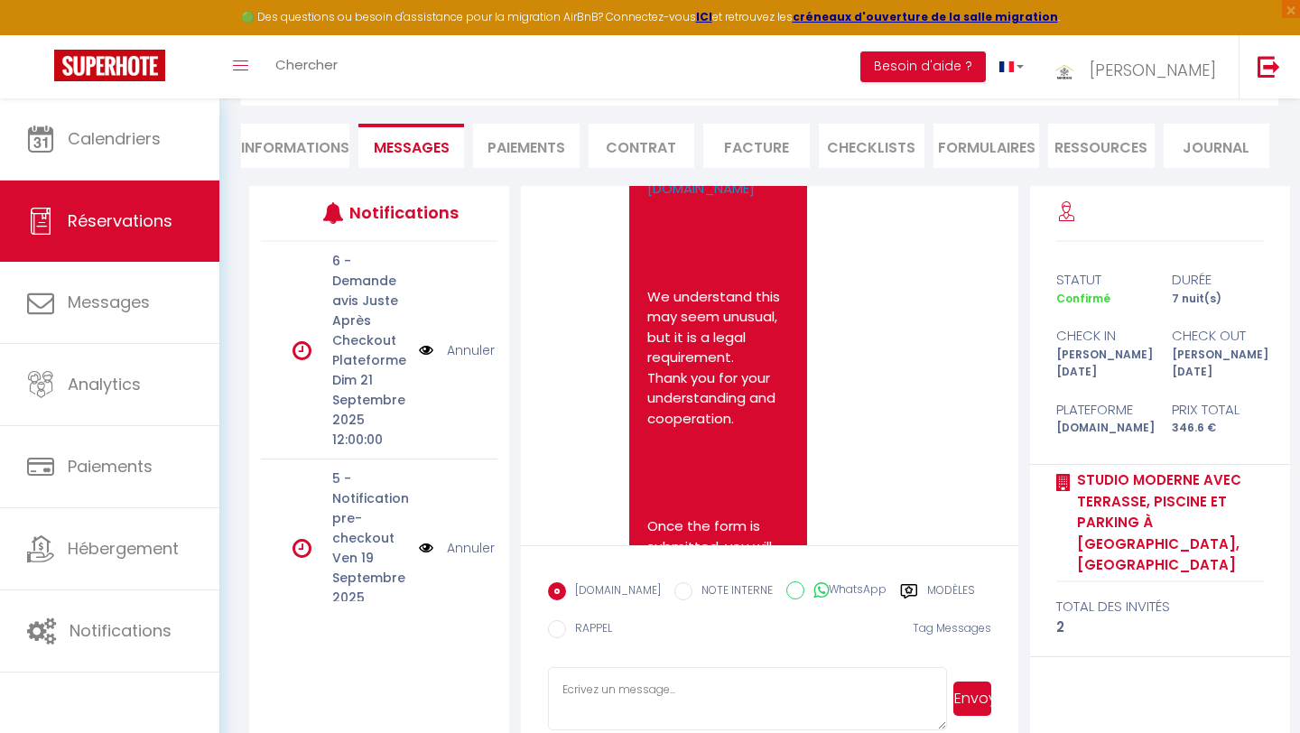
scroll to position [476, 0]
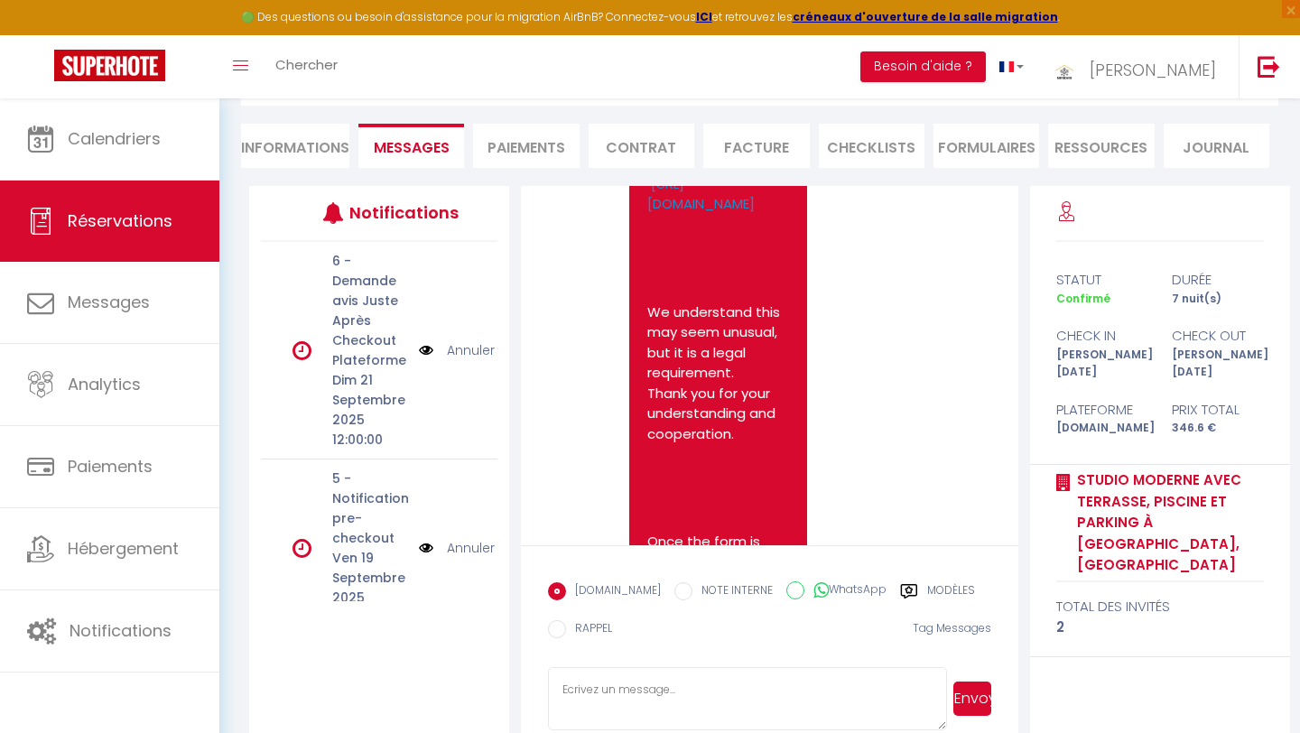
select select
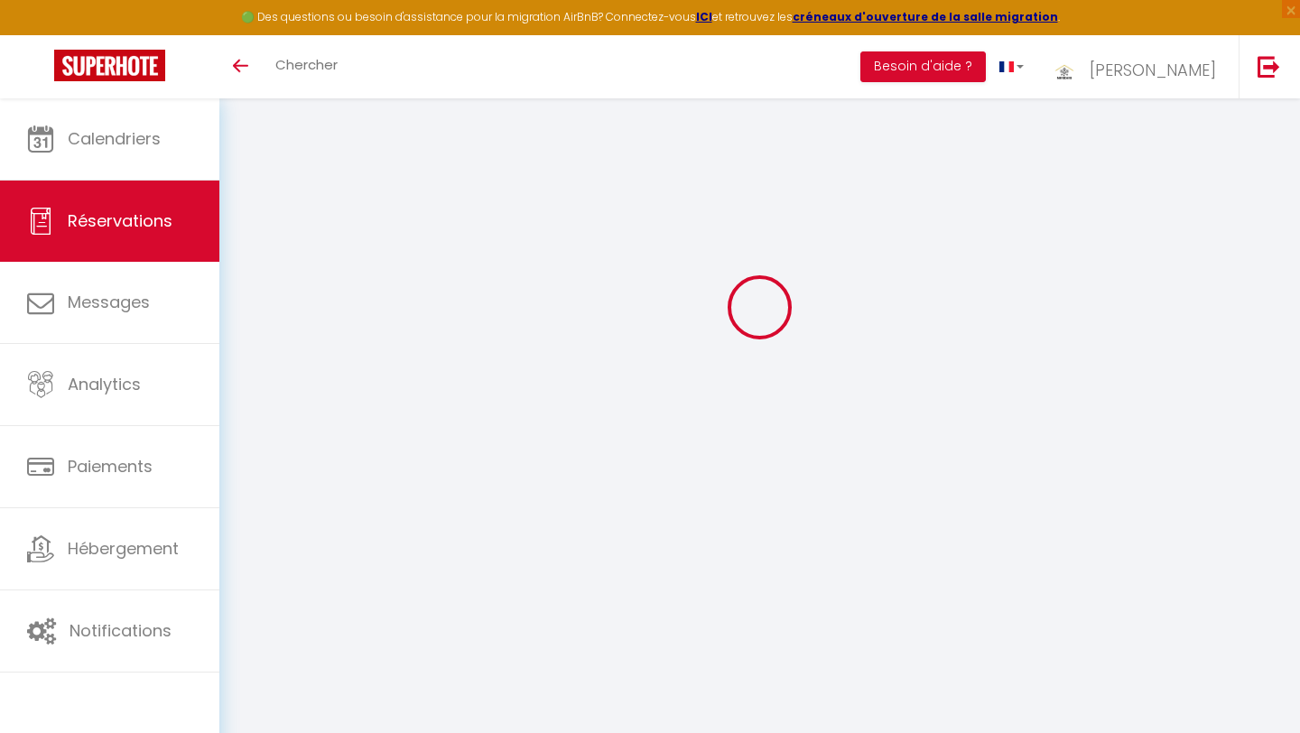
select select
checkbox input "false"
type textarea "** THIS RESERVATION HAS BEEN PRE-PAID ** BOOKING NOTE : Payment charge is EUR 6…"
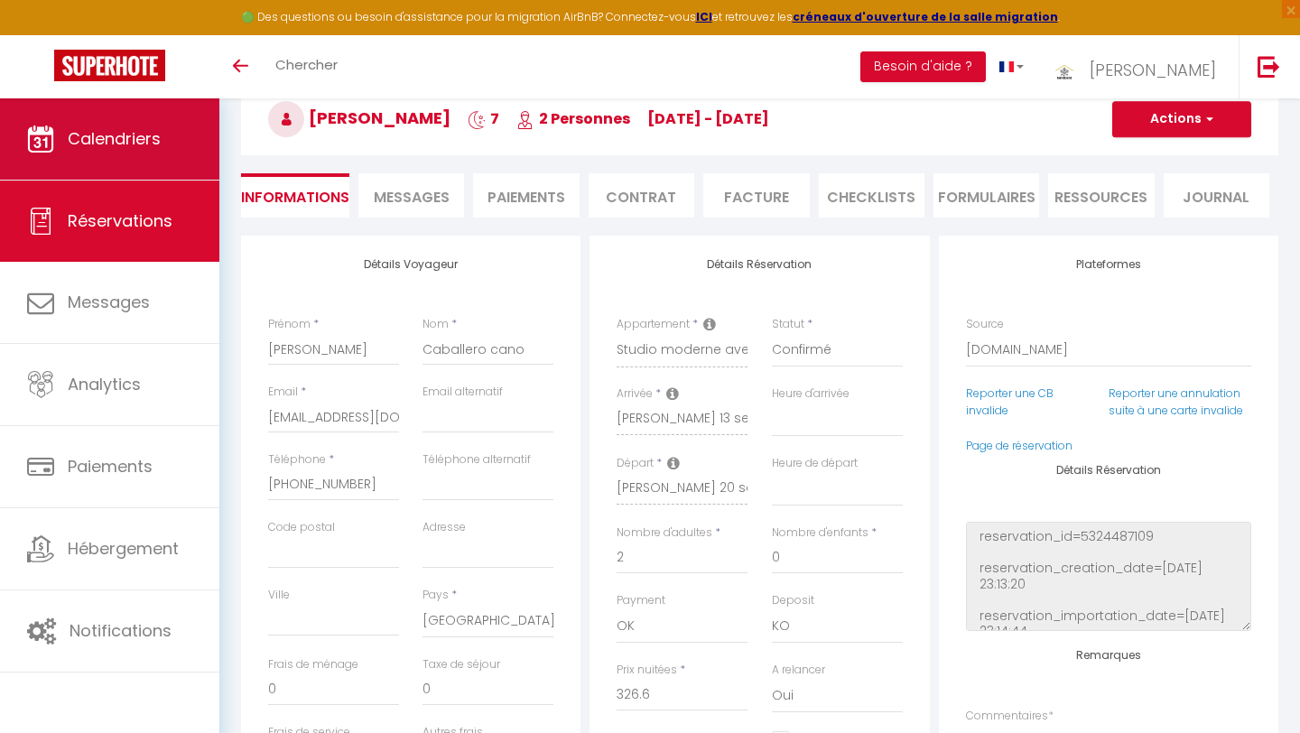
type input "20"
select select
checkbox input "false"
select select
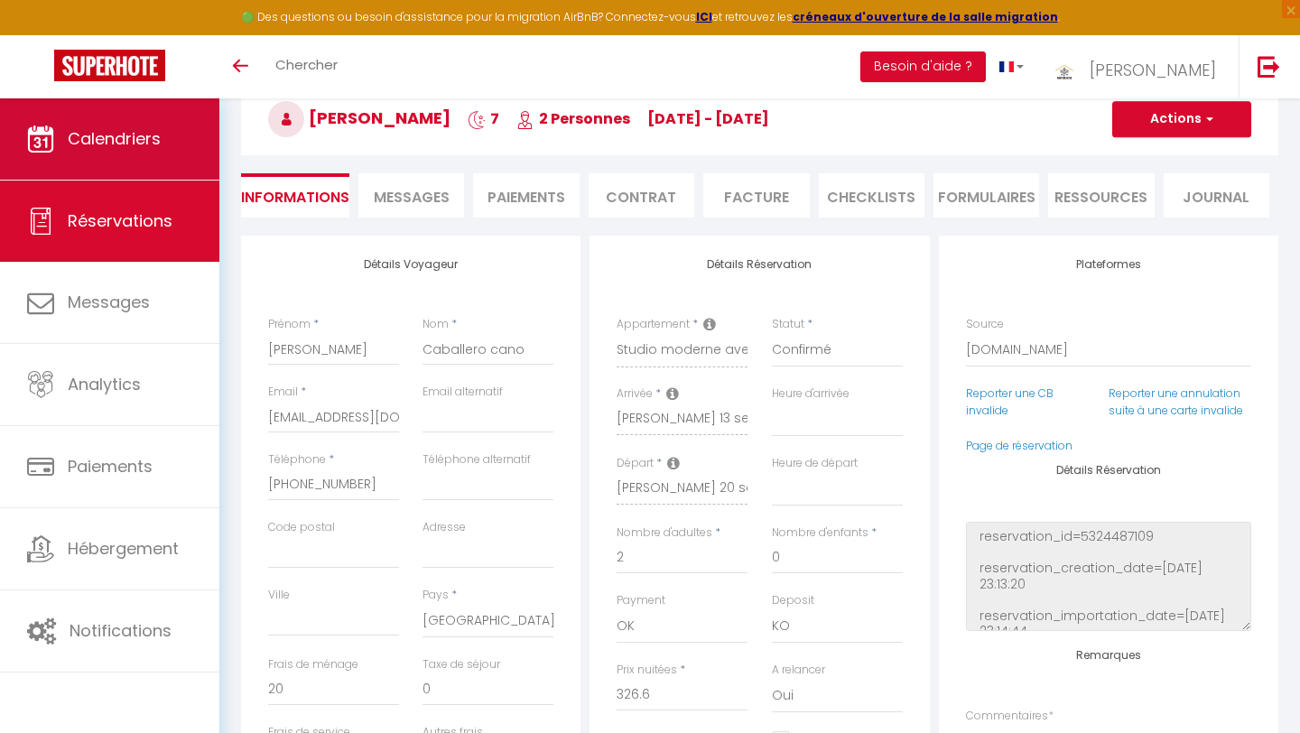
select select
click at [149, 151] on link "Calendriers" at bounding box center [109, 138] width 219 height 81
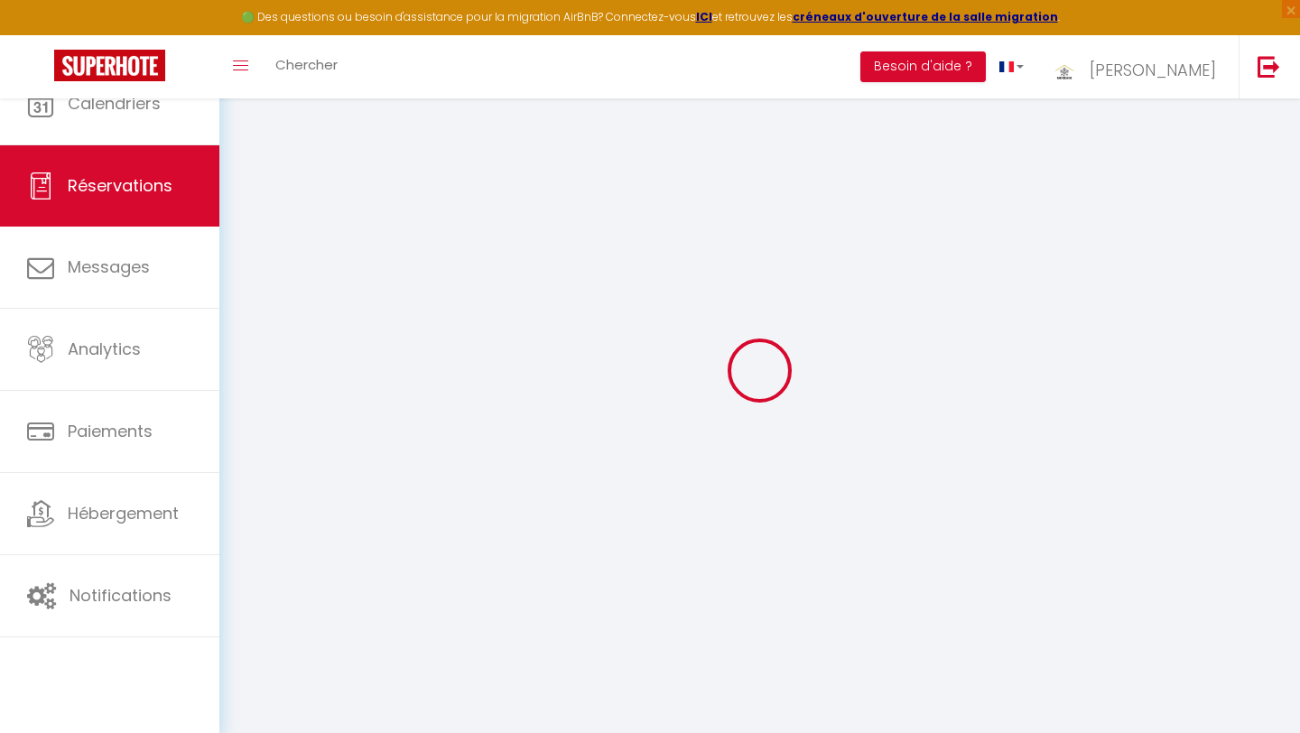
scroll to position [98, 0]
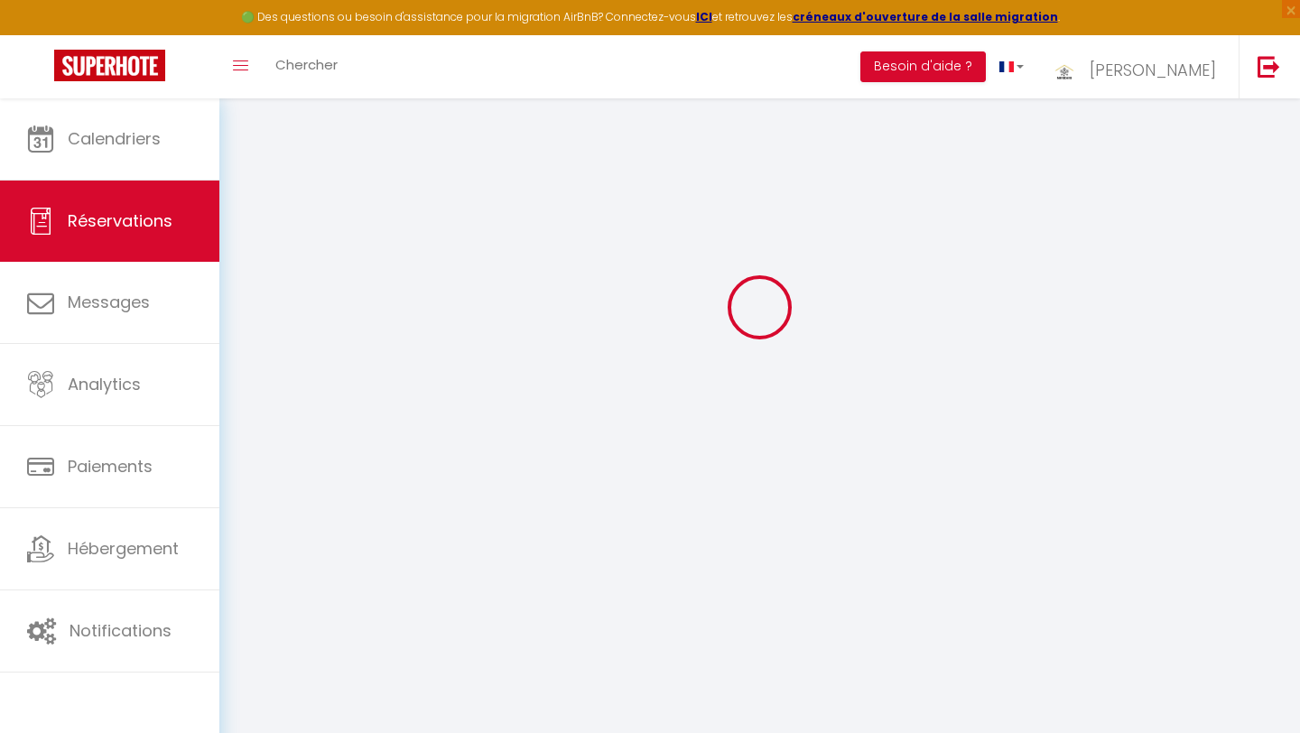
type input "Maria Cristina"
type input "Caballero cano"
type input "mcano.431374@guest.booking.com"
type input "+34606705475"
select select "ES"
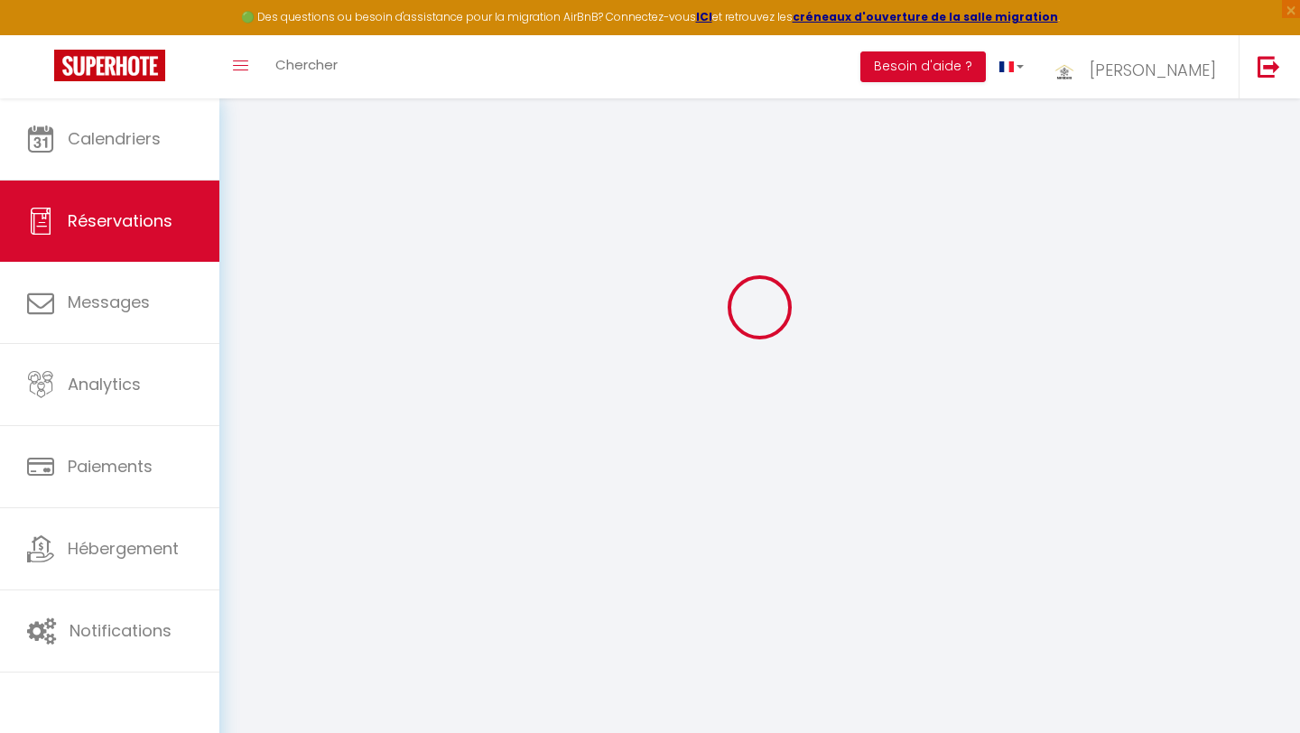
type input "58.92"
type input "6.93"
select select "59820"
select select "1"
select select
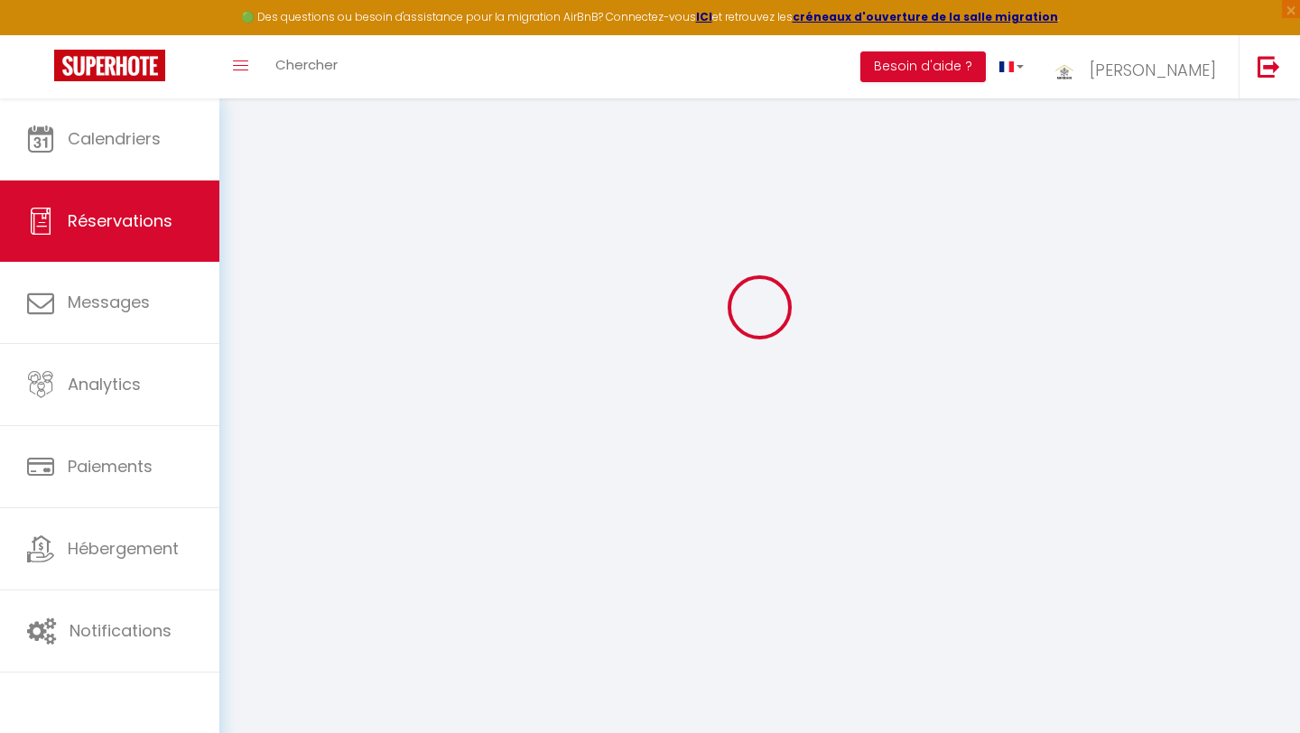
select select
type input "2"
select select "12"
select select
type input "326.6"
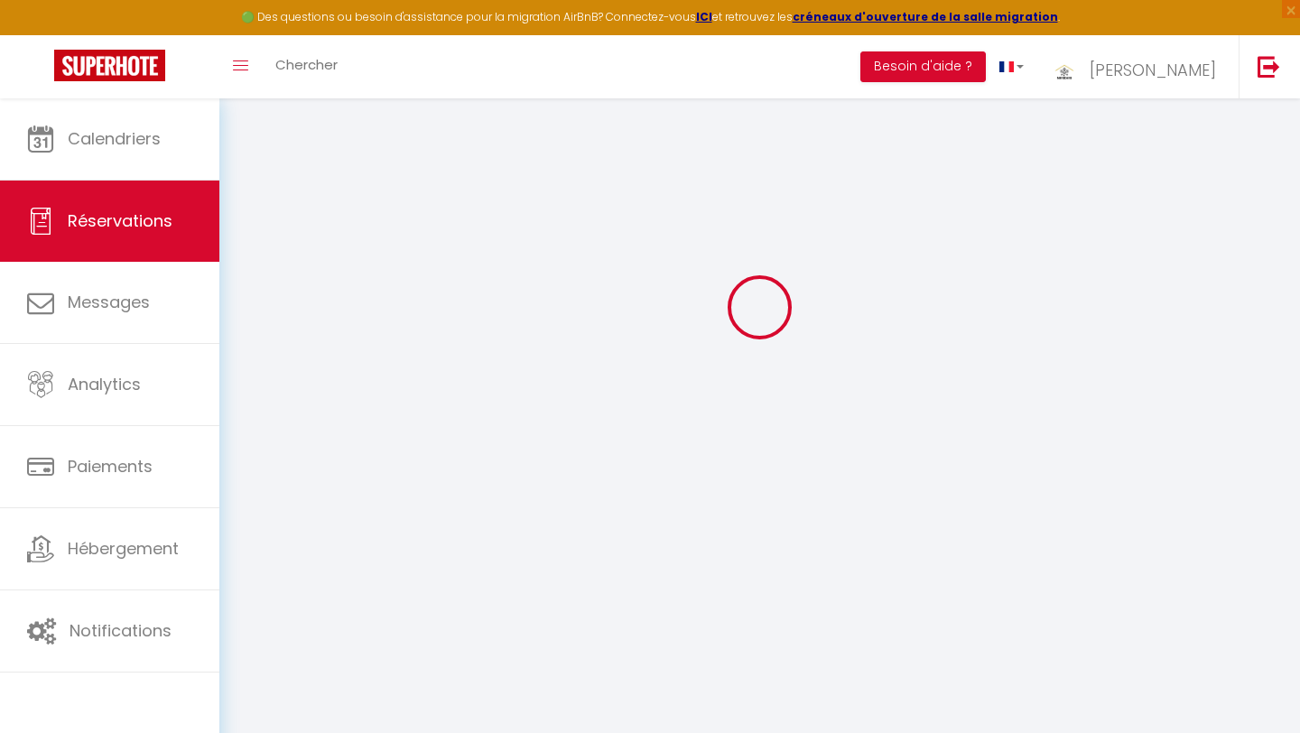
checkbox input "false"
type input "0"
select select "2"
type input "18"
type input "0"
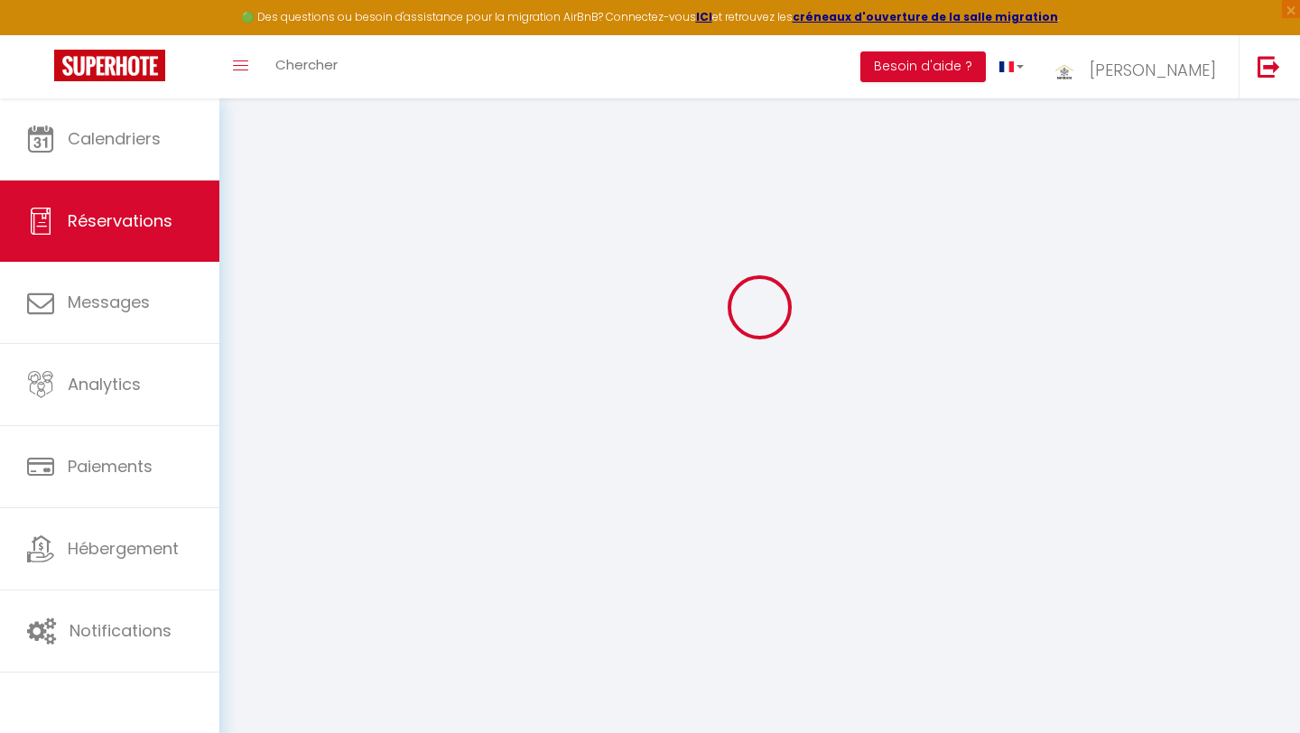
type input "0"
select select
select select "14"
checkbox input "false"
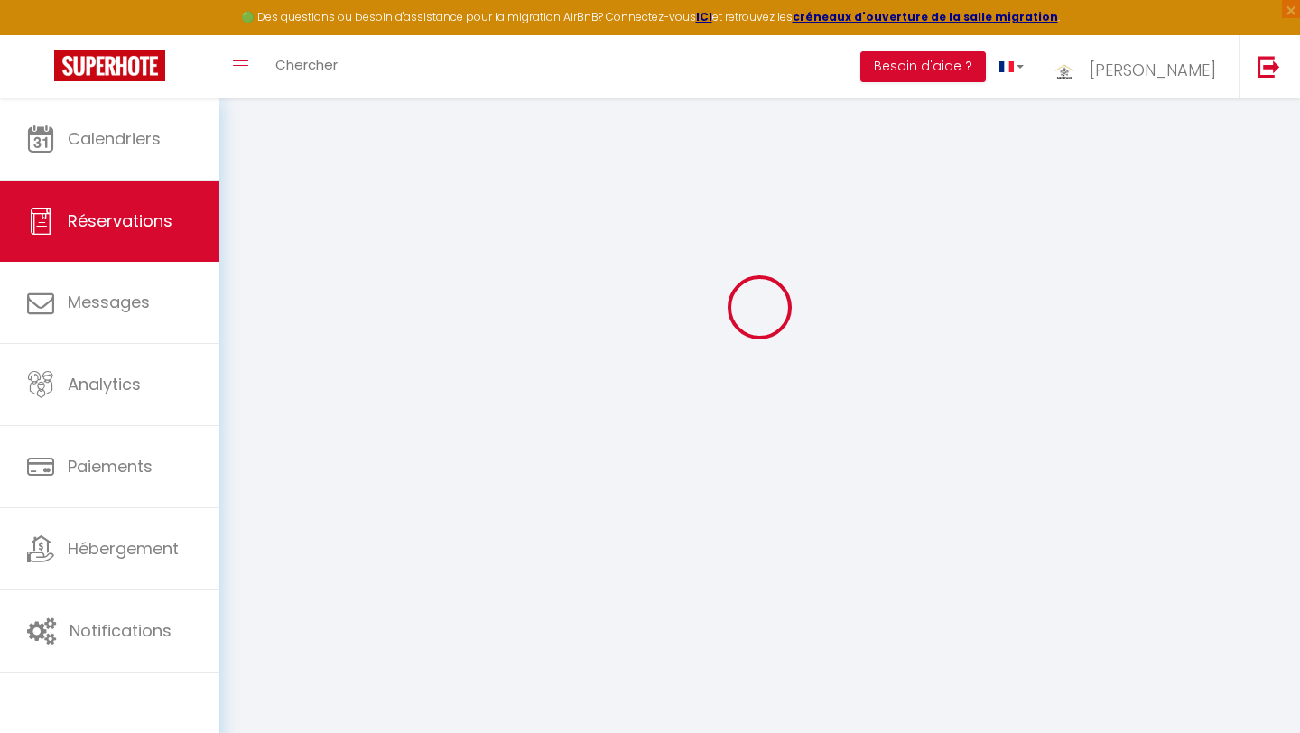
select select
checkbox input "false"
select select
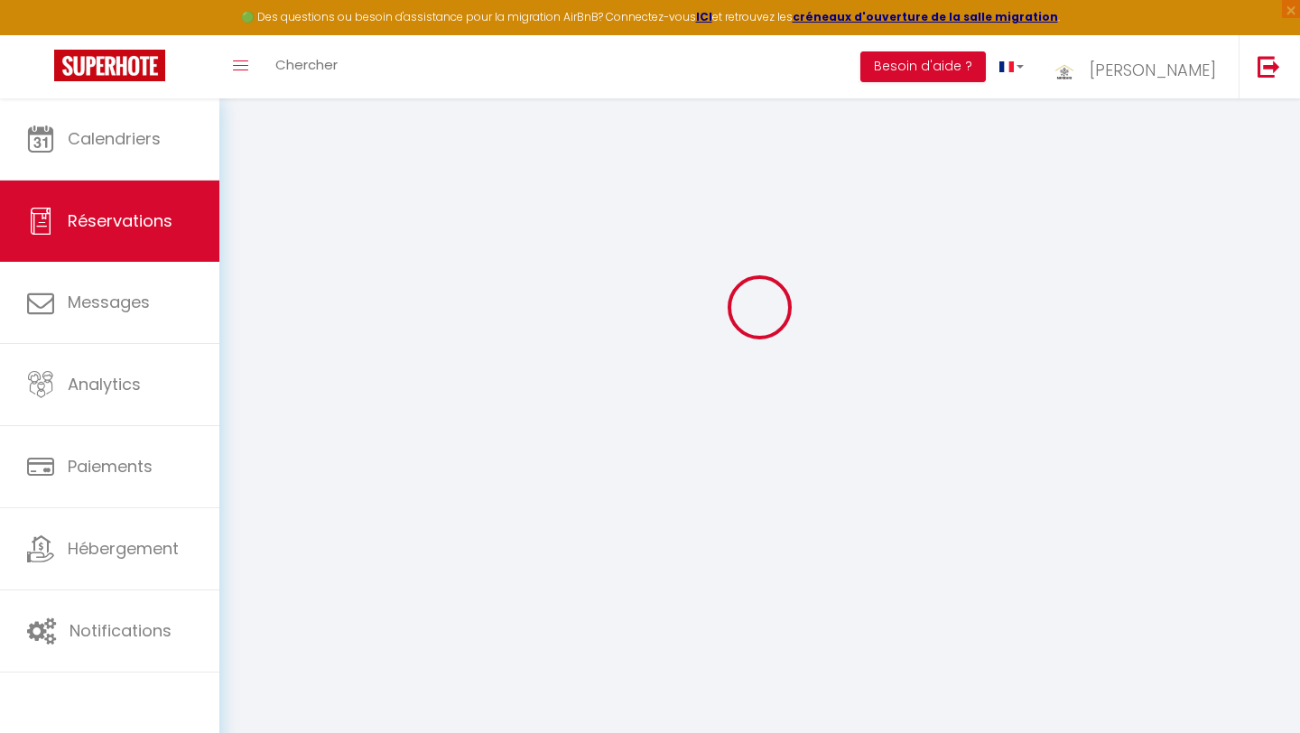
checkbox input "false"
type textarea "** THIS RESERVATION HAS BEEN PRE-PAID ** BOOKING NOTE : Payment charge is EUR 6…"
type input "20"
select select
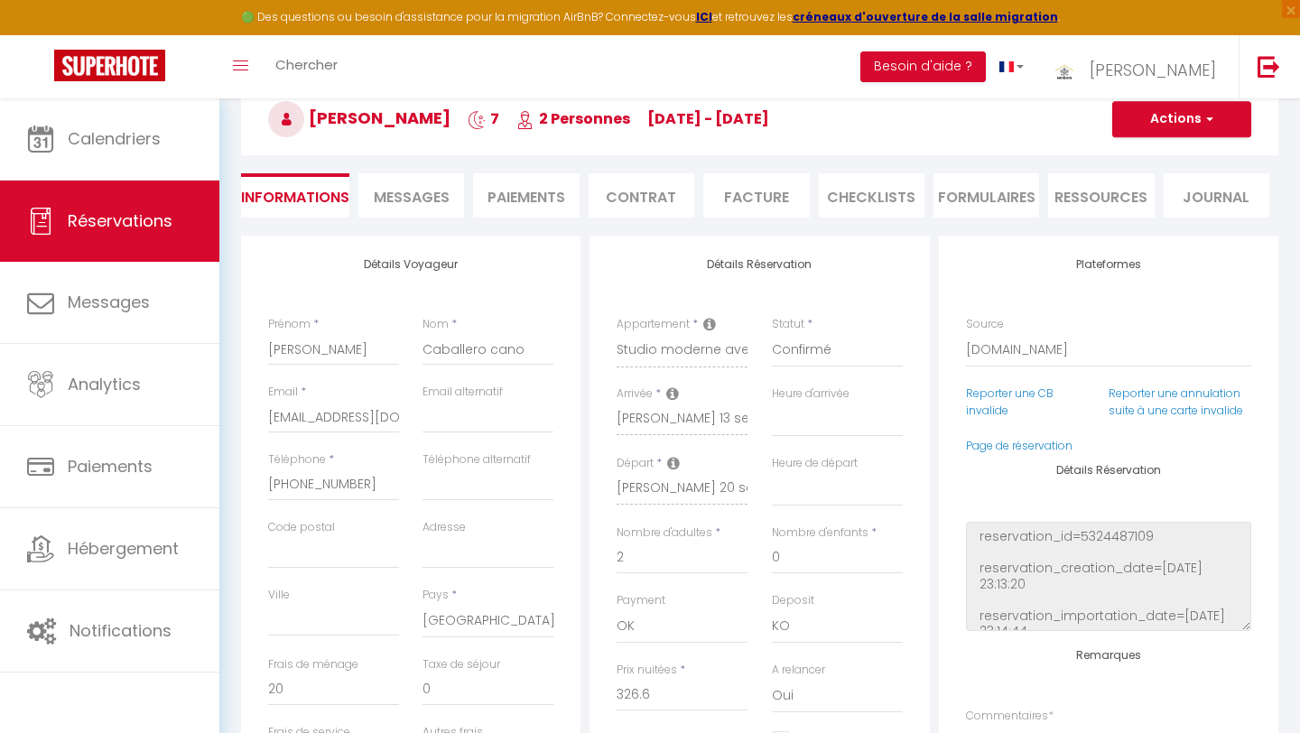
checkbox input "false"
select select
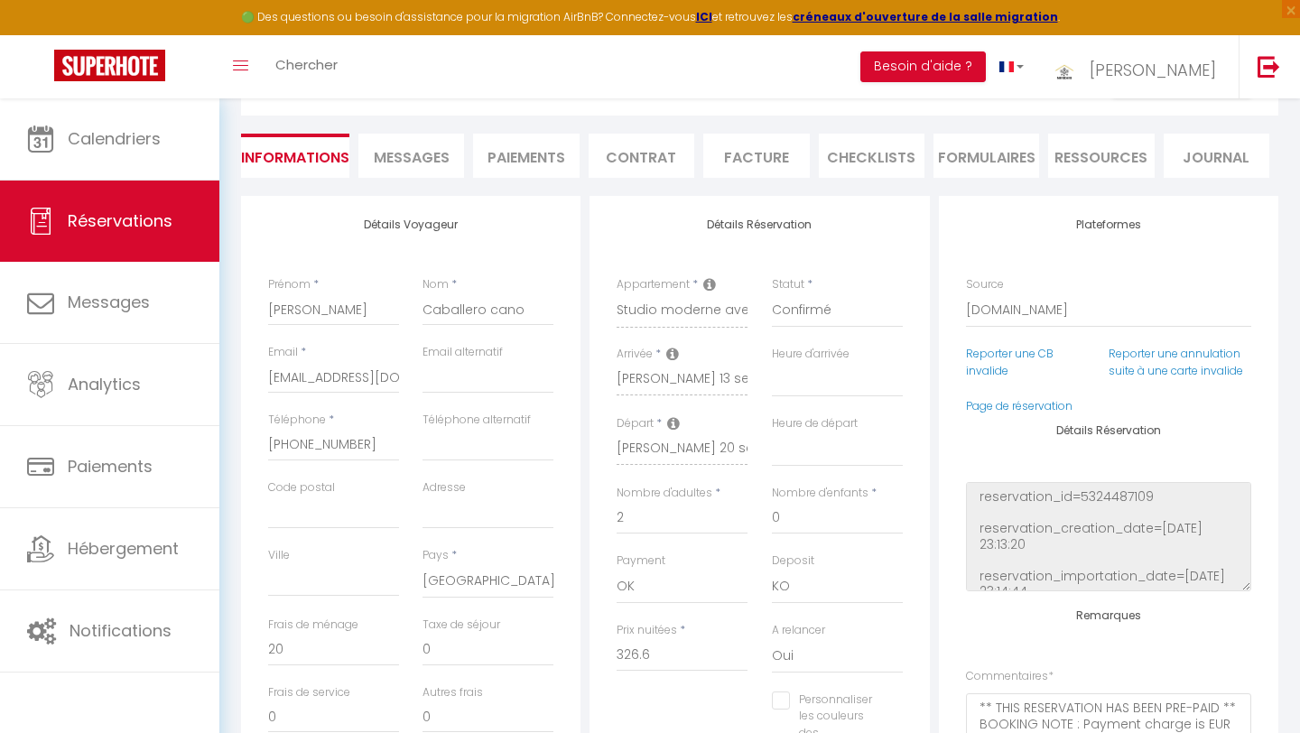
scroll to position [0, 0]
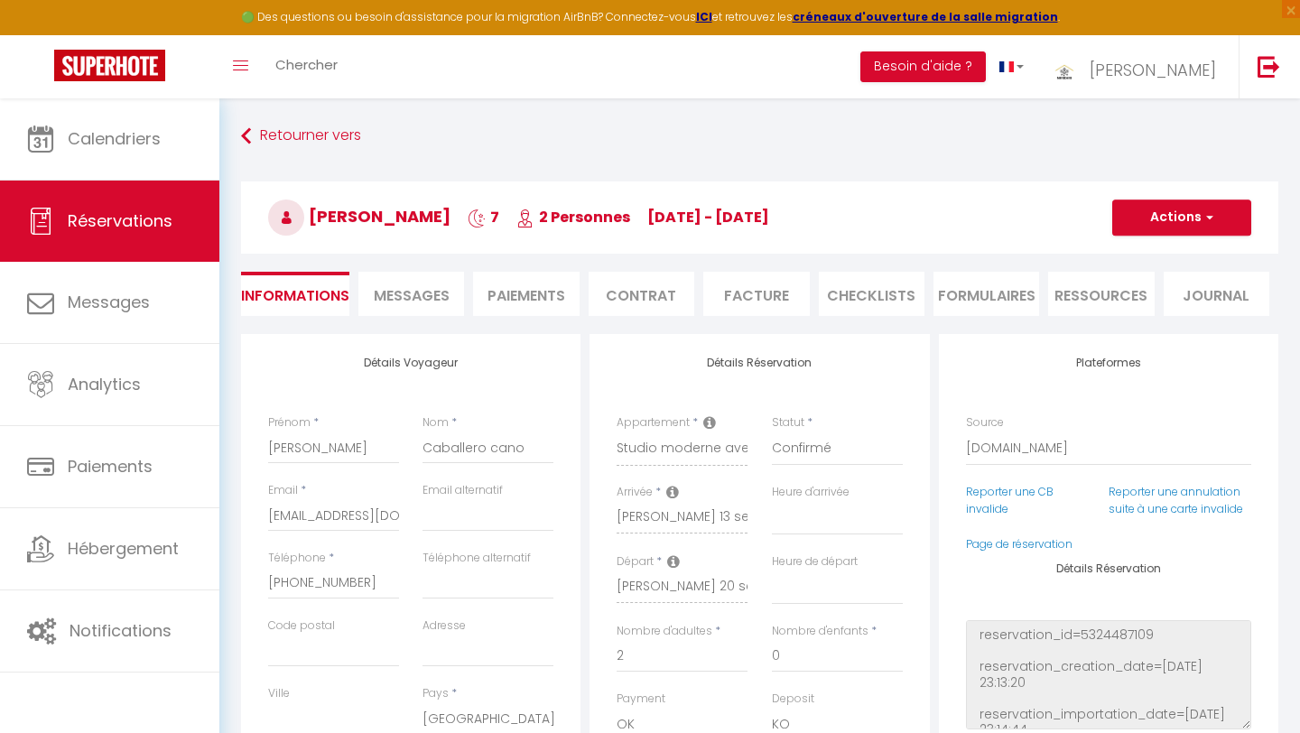
click at [442, 298] on span "Messages" at bounding box center [412, 295] width 76 height 21
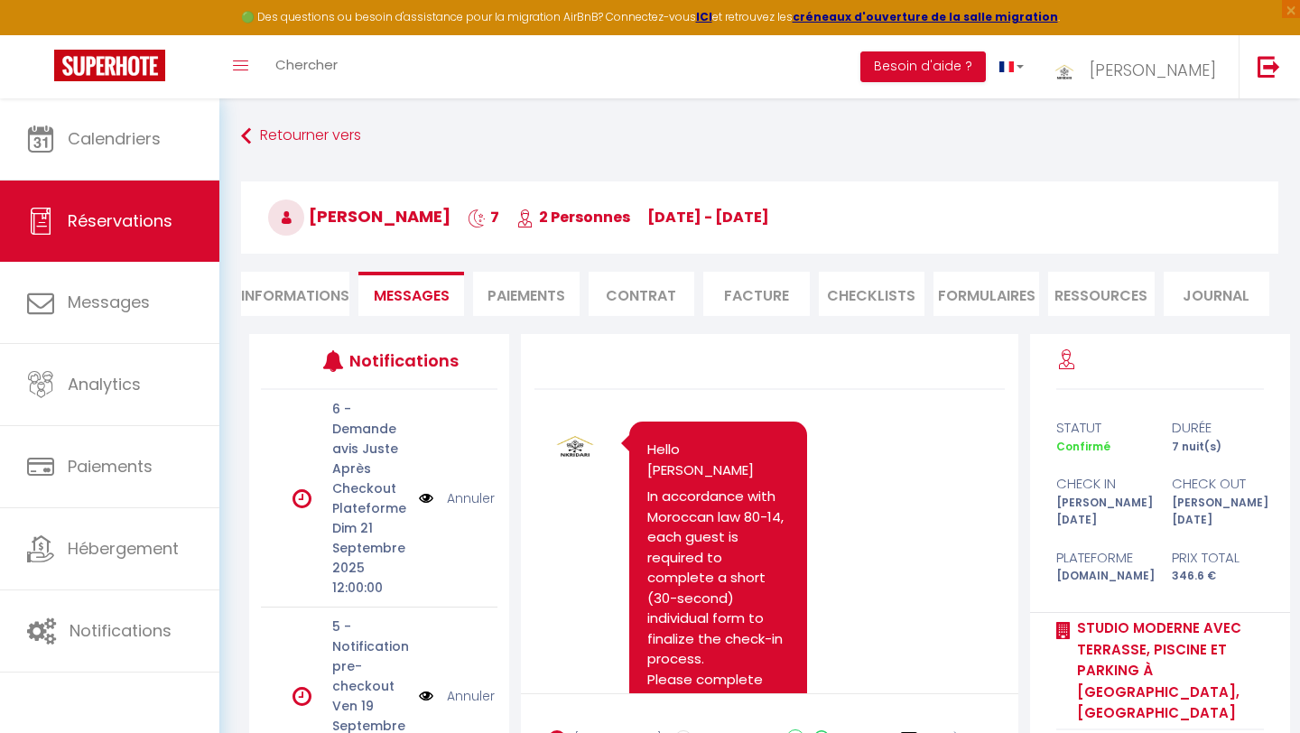
click at [525, 292] on li "Paiements" at bounding box center [526, 294] width 106 height 44
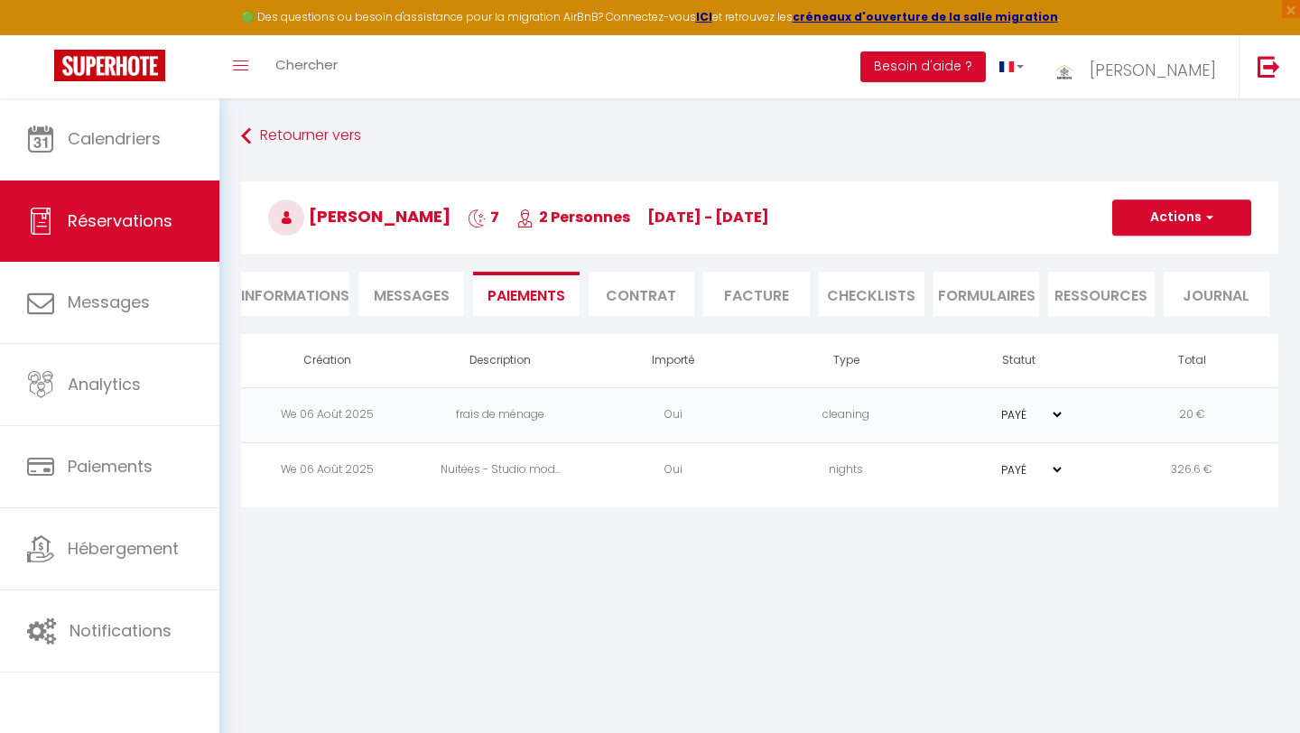
click at [407, 287] on span "Messages" at bounding box center [412, 295] width 76 height 21
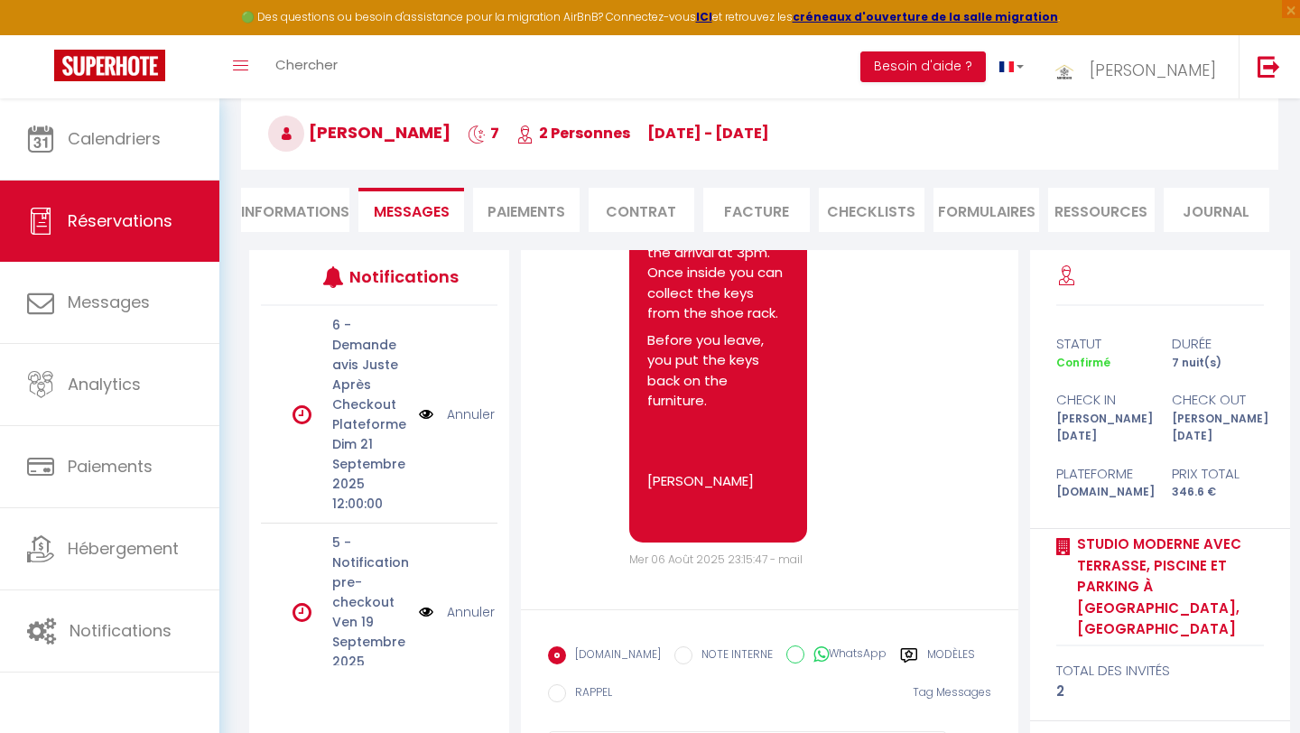
scroll to position [1389, 0]
click at [275, 212] on li "Informations" at bounding box center [295, 210] width 108 height 44
select select
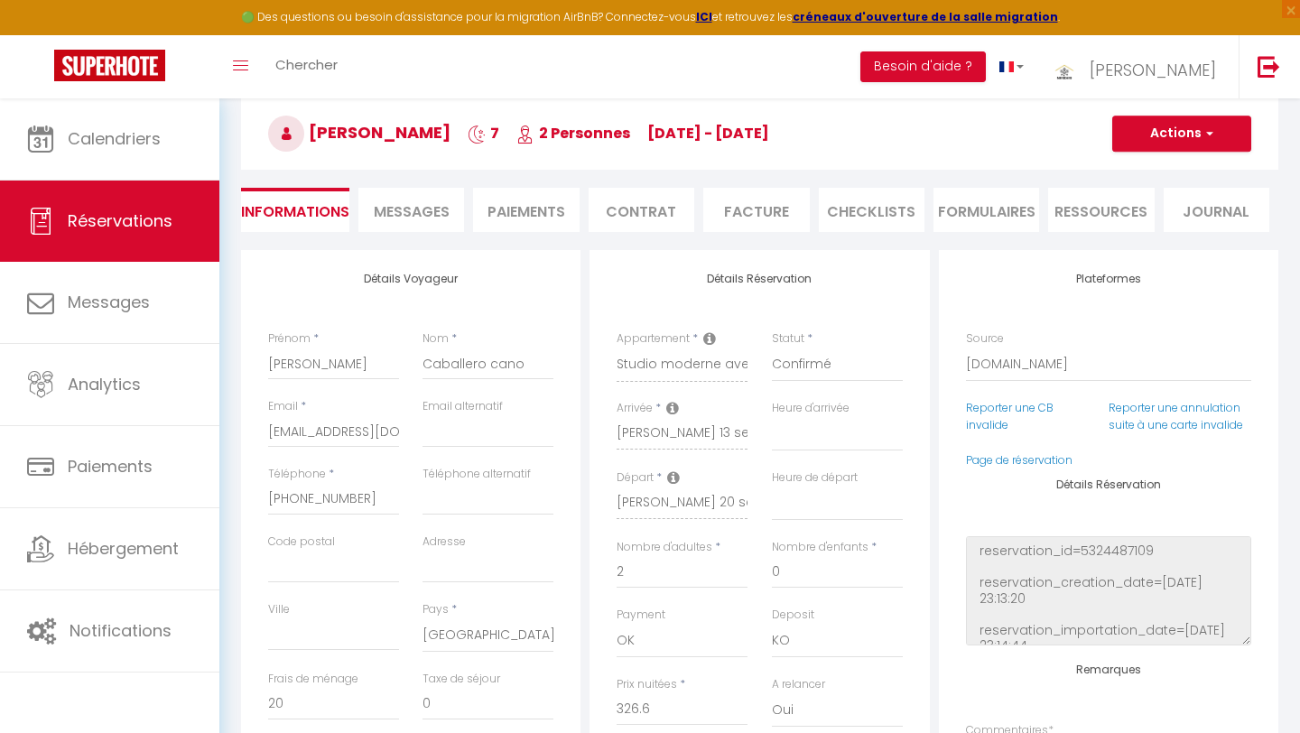
click at [411, 206] on span "Messages" at bounding box center [412, 211] width 76 height 21
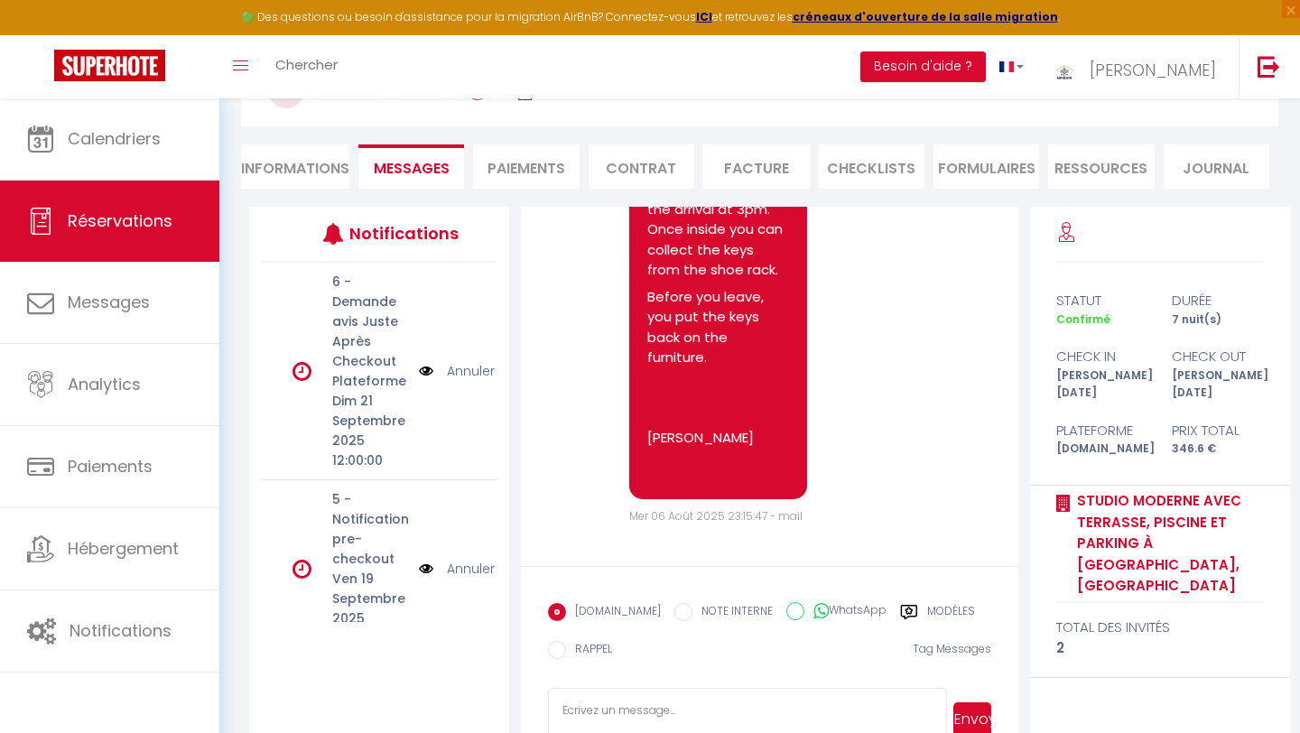
scroll to position [180, 0]
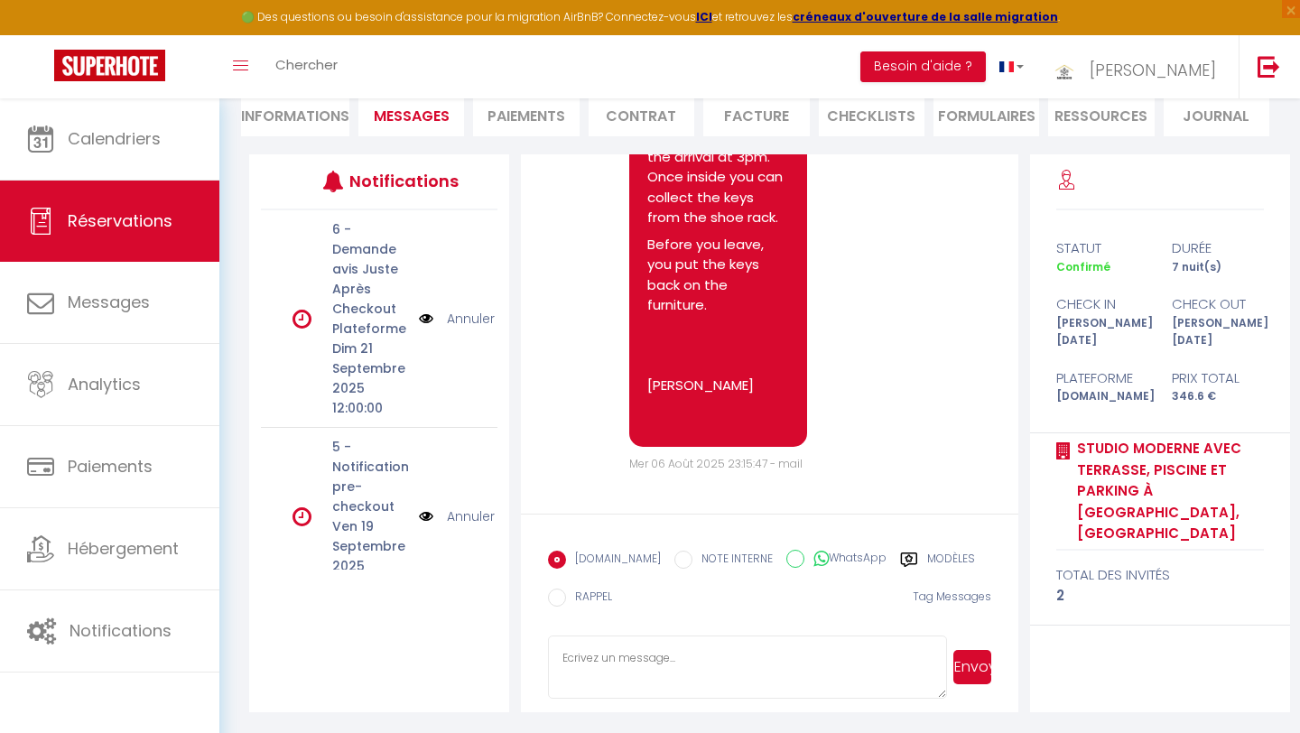
click at [647, 655] on textarea at bounding box center [747, 667] width 398 height 63
paste textarea "Hola Maria Christina, Para poder preparar mejor su llegada, le agradezco que co…"
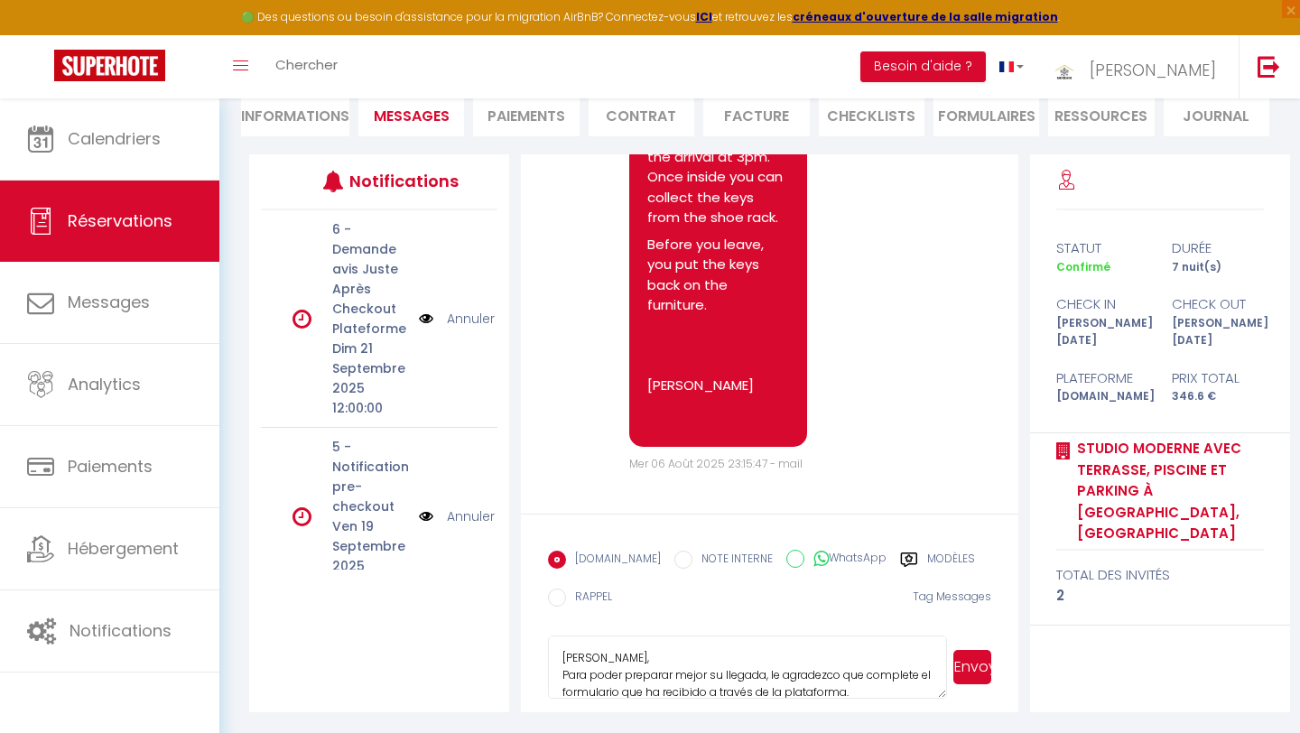
scroll to position [122, 0]
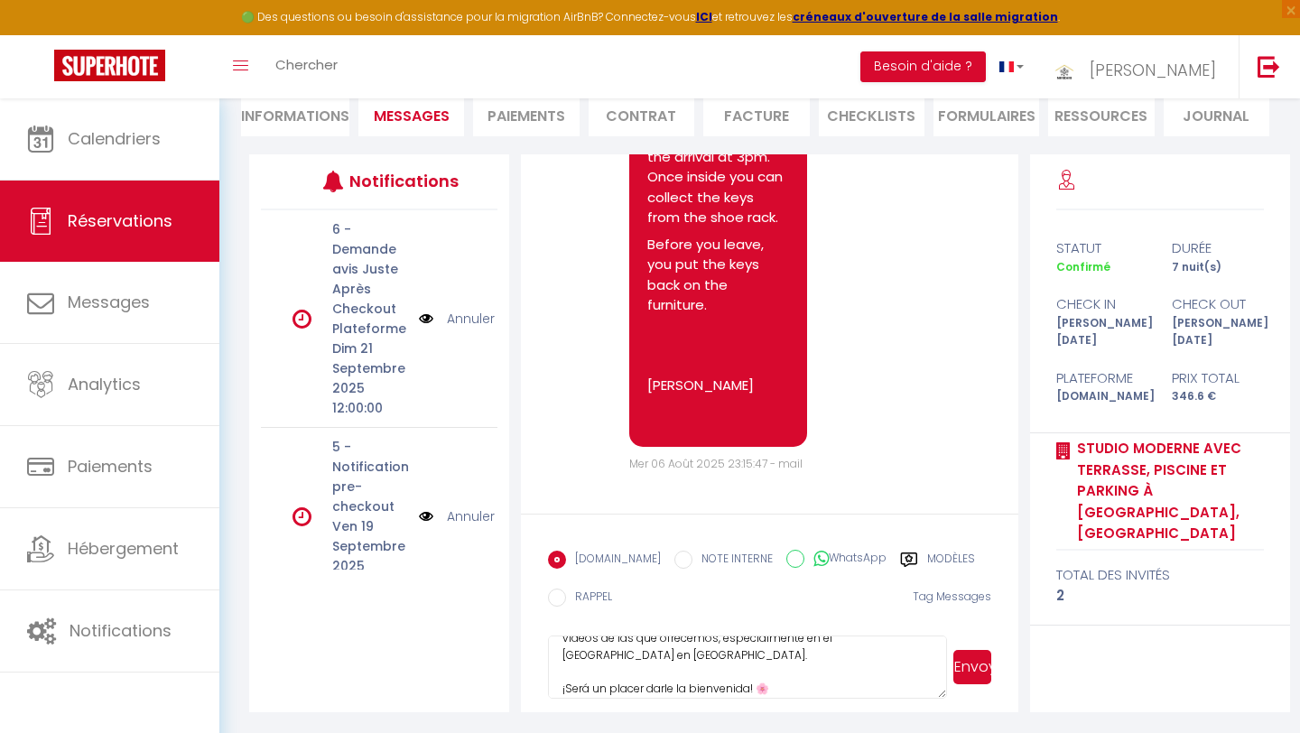
type textarea "Hola Maria Christina, Para poder preparar mejor su llegada, le agradezco que co…"
click at [982, 664] on button "Envoyer" at bounding box center [972, 667] width 38 height 34
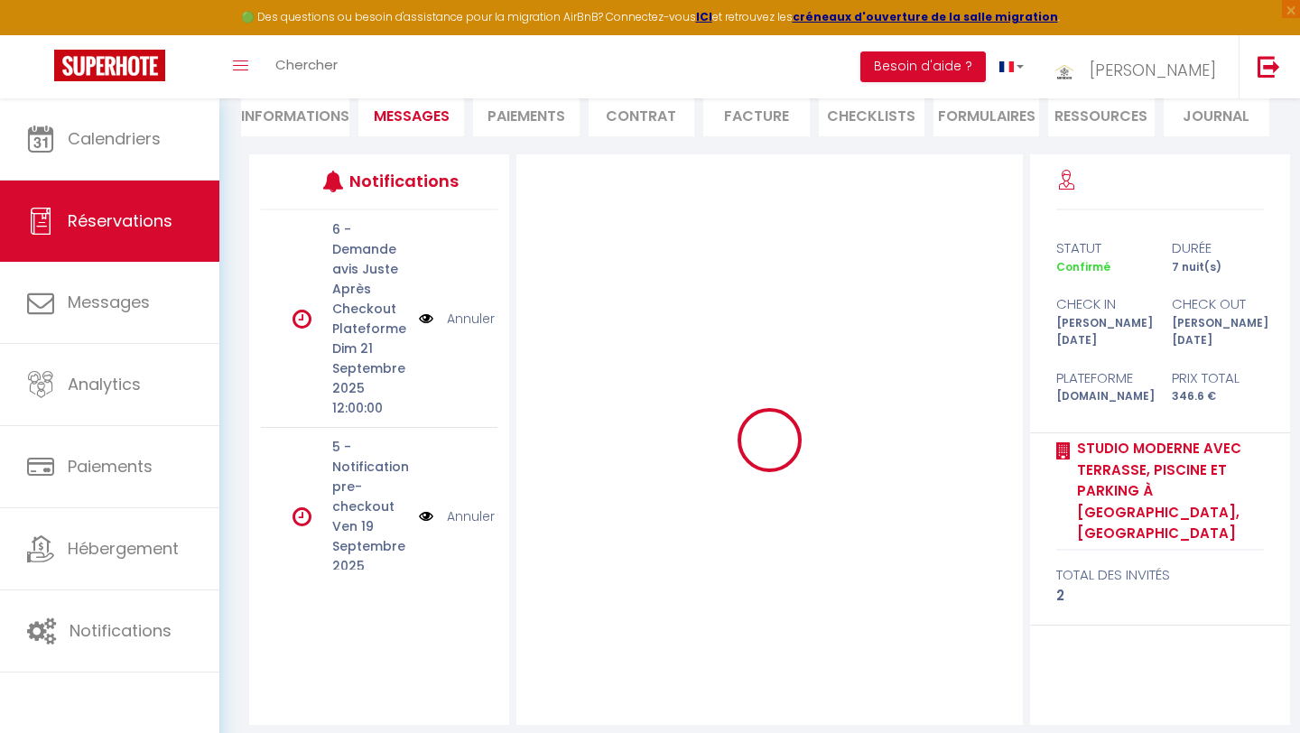
scroll to position [0, 0]
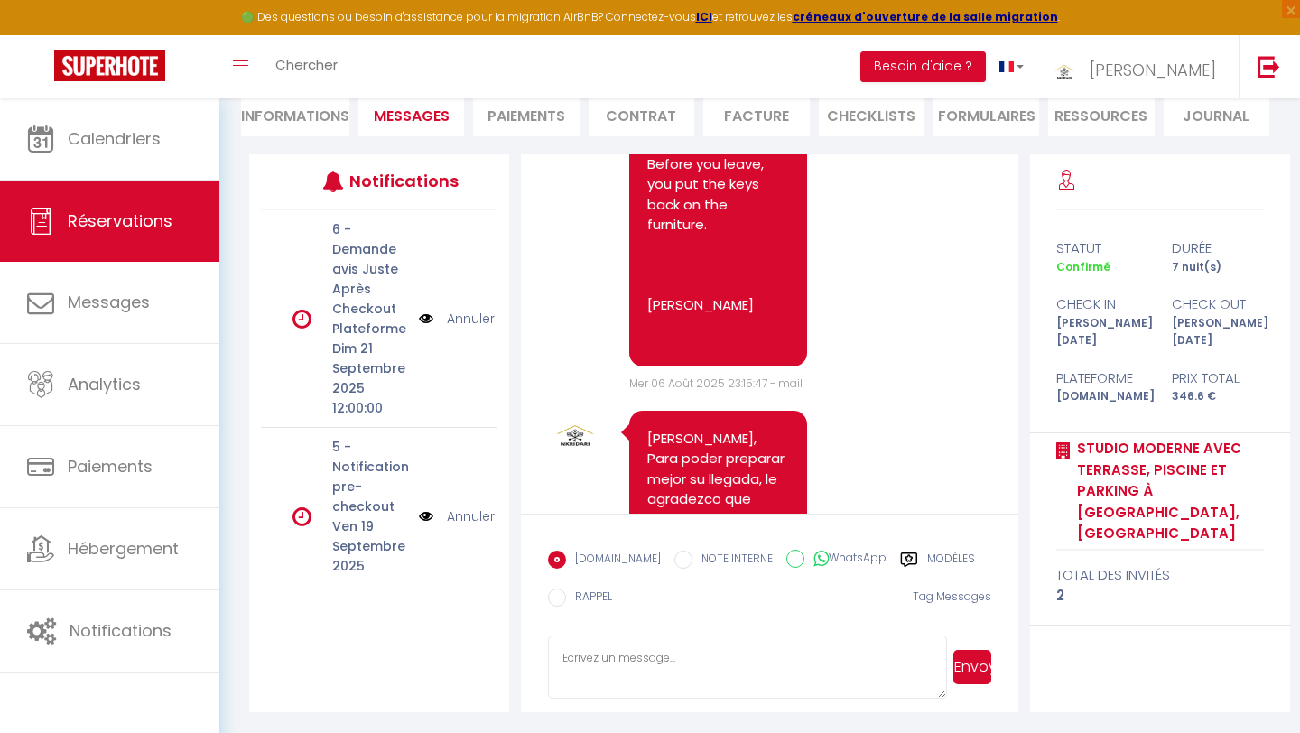
click at [786, 559] on input "WhatsApp" at bounding box center [795, 559] width 18 height 18
radio input "true"
radio input "false"
click at [682, 651] on textarea at bounding box center [747, 667] width 398 height 63
paste textarea "Hola Maria Christina, Para poder preparar mejor su llegada, le agradezco que co…"
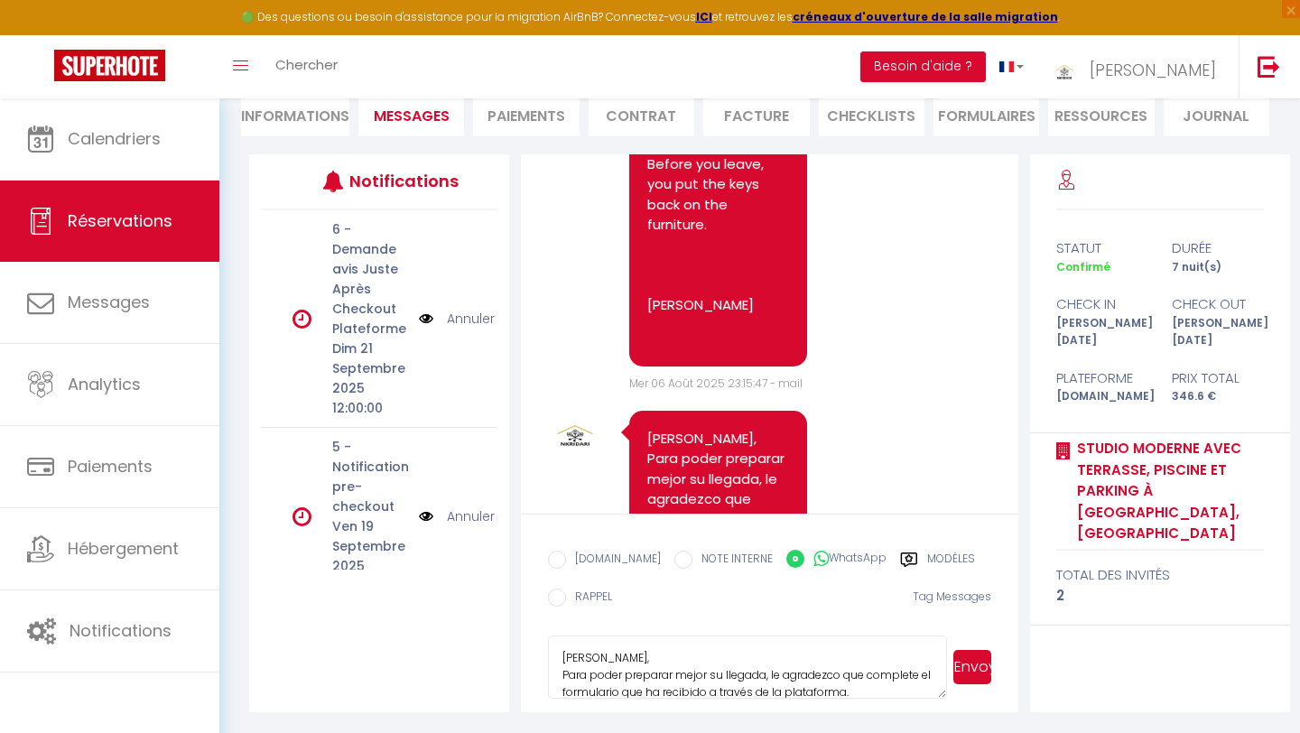
scroll to position [122, 0]
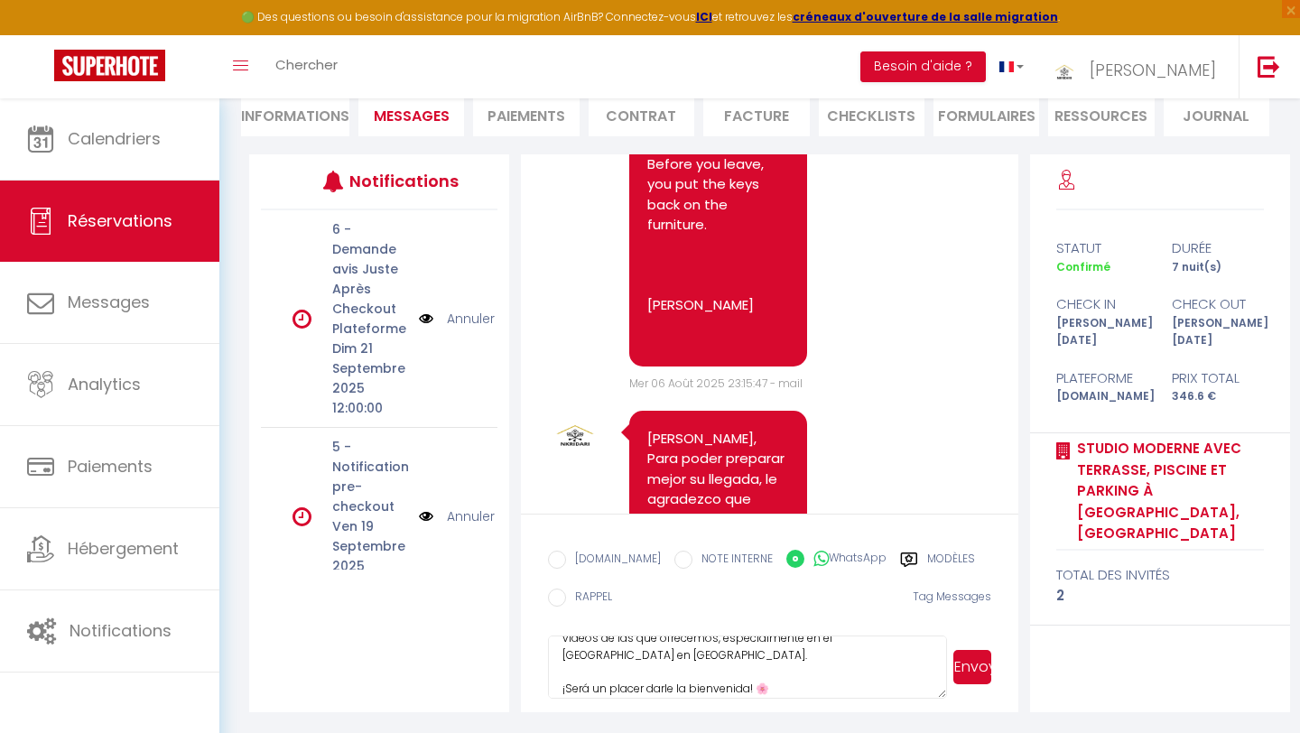
type textarea "Hola Maria Christina, Para poder preparar mejor su llegada, le agradezco que co…"
click at [981, 671] on button "Envoyer" at bounding box center [972, 667] width 38 height 34
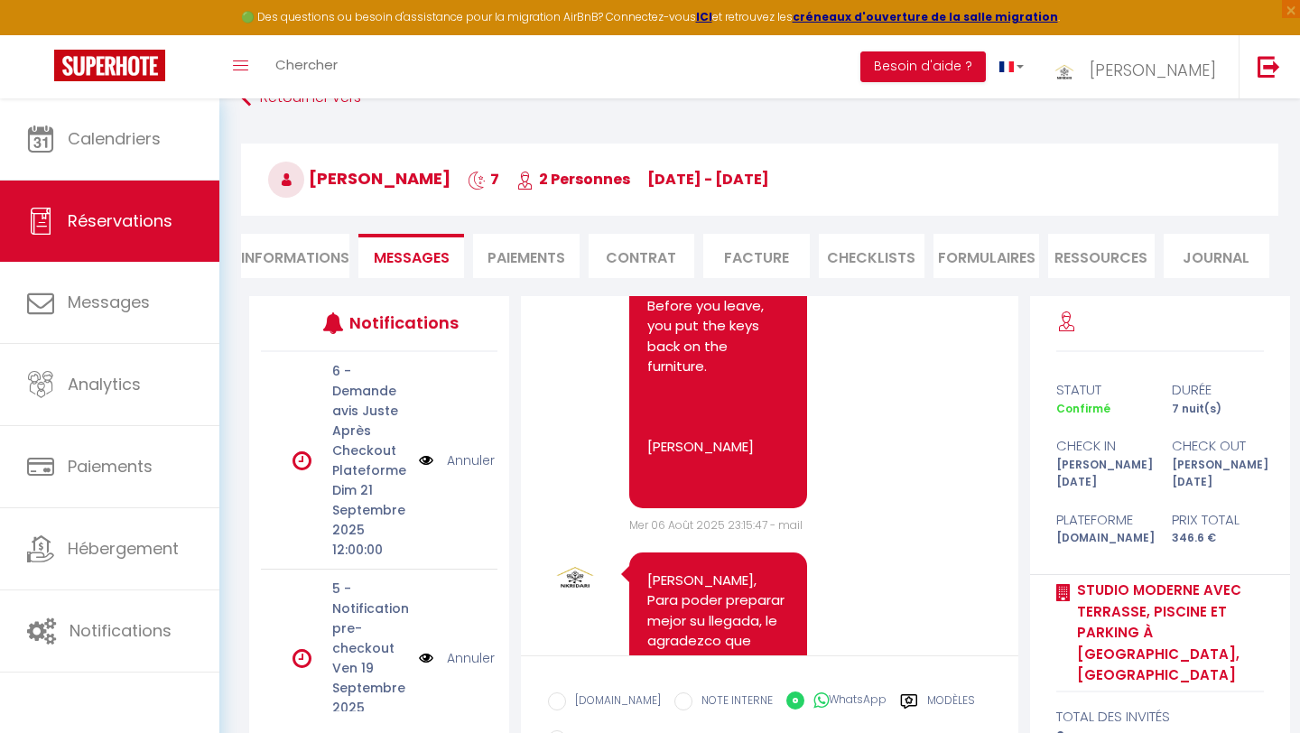
scroll to position [0, 0]
